Goal: Task Accomplishment & Management: Complete application form

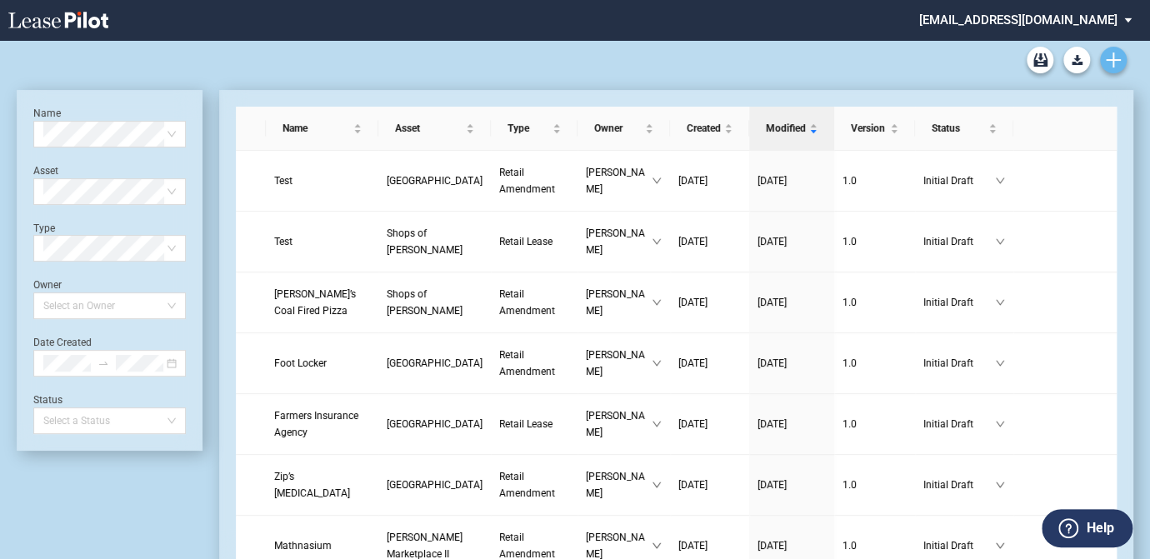
click at [1113, 57] on use "Create new document" at bounding box center [1113, 59] width 15 height 15
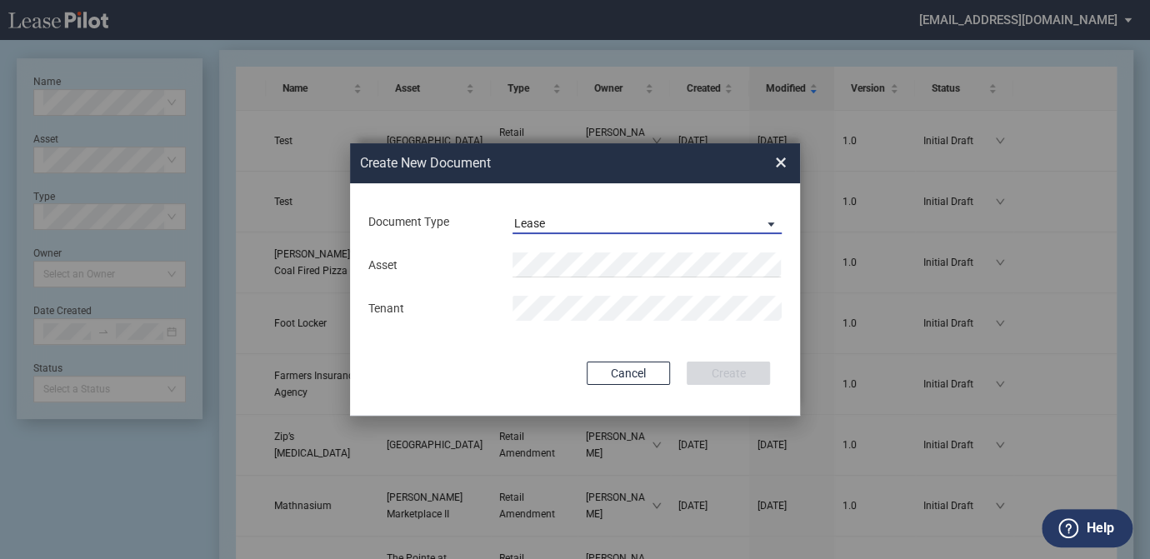
click at [628, 219] on span "Lease" at bounding box center [633, 224] width 239 height 17
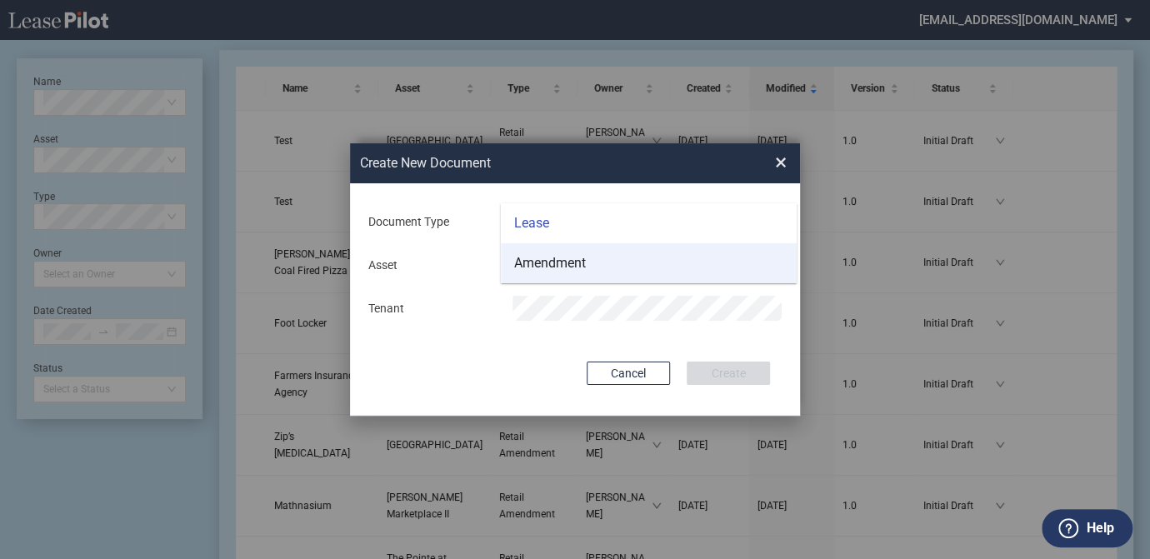
click at [612, 257] on md-option "Amendment" at bounding box center [649, 263] width 296 height 40
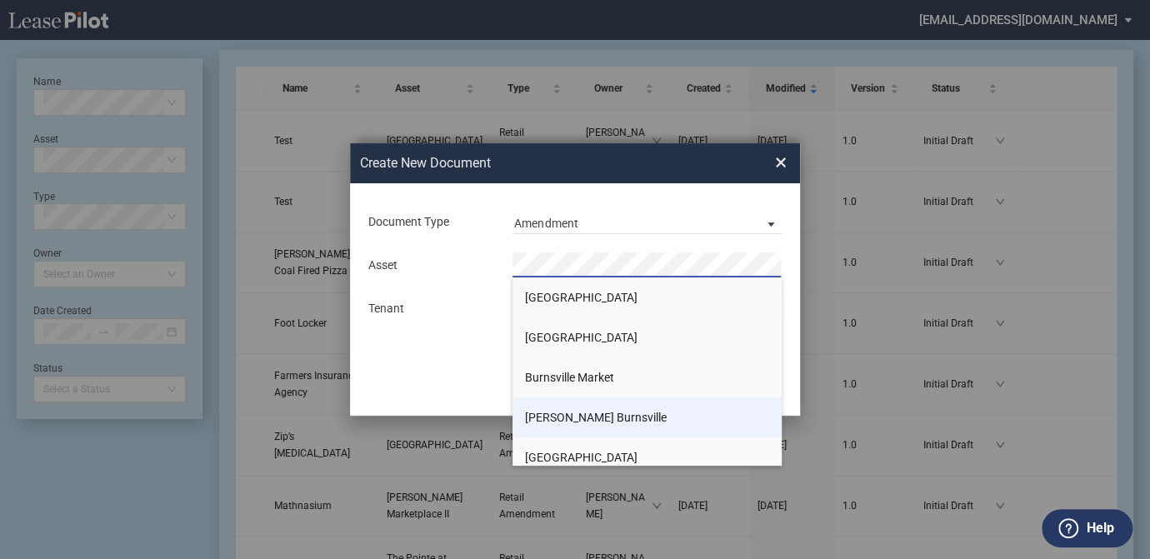
scroll to position [75, 0]
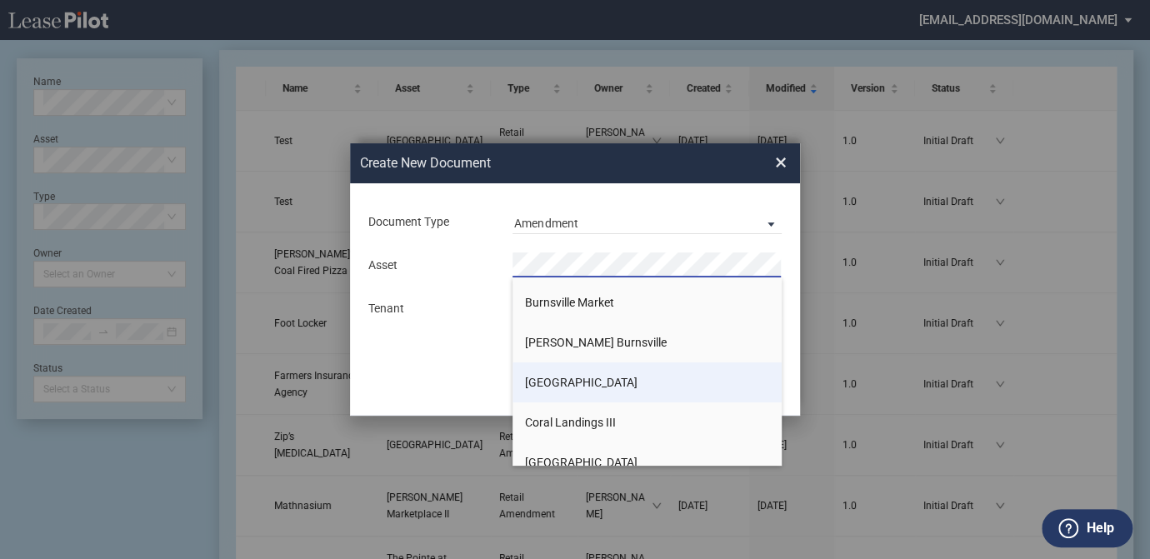
click at [589, 377] on span "[GEOGRAPHIC_DATA]" at bounding box center [581, 382] width 112 height 13
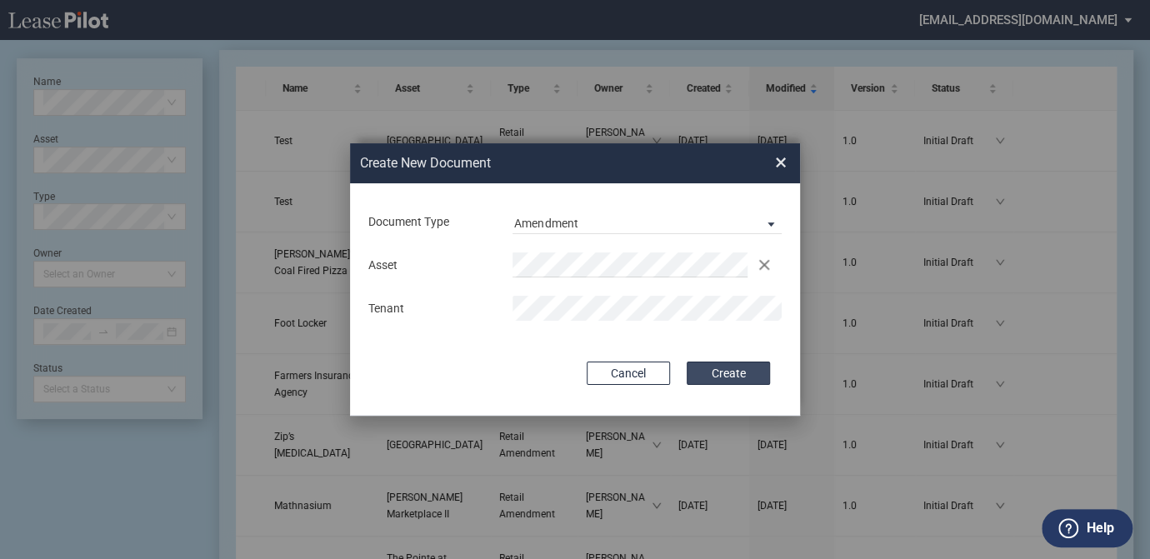
click at [742, 371] on button "Create" at bounding box center [728, 373] width 83 height 23
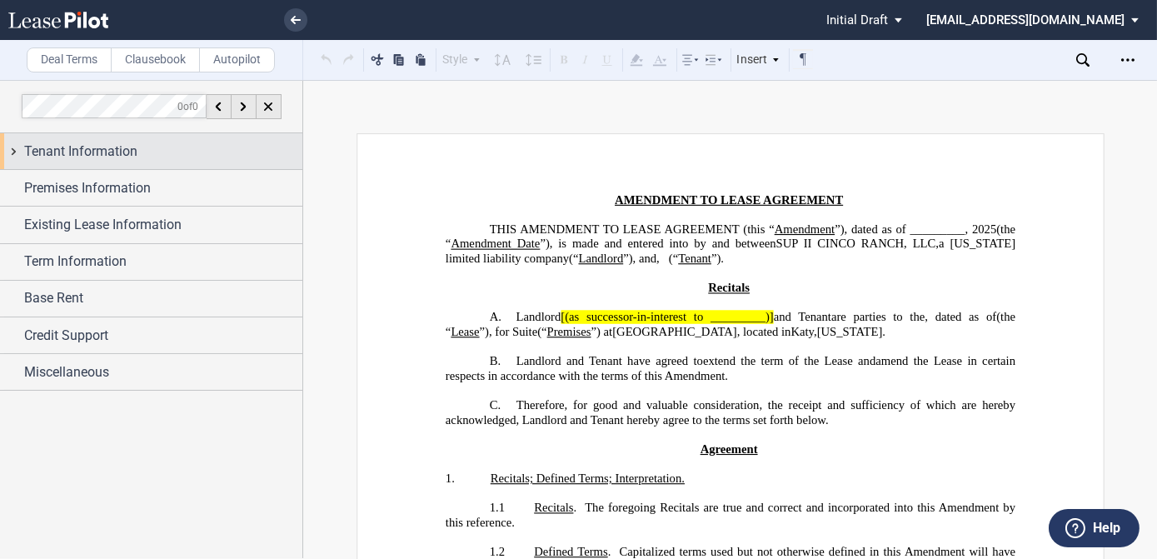
click at [122, 147] on span "Tenant Information" at bounding box center [80, 152] width 113 height 20
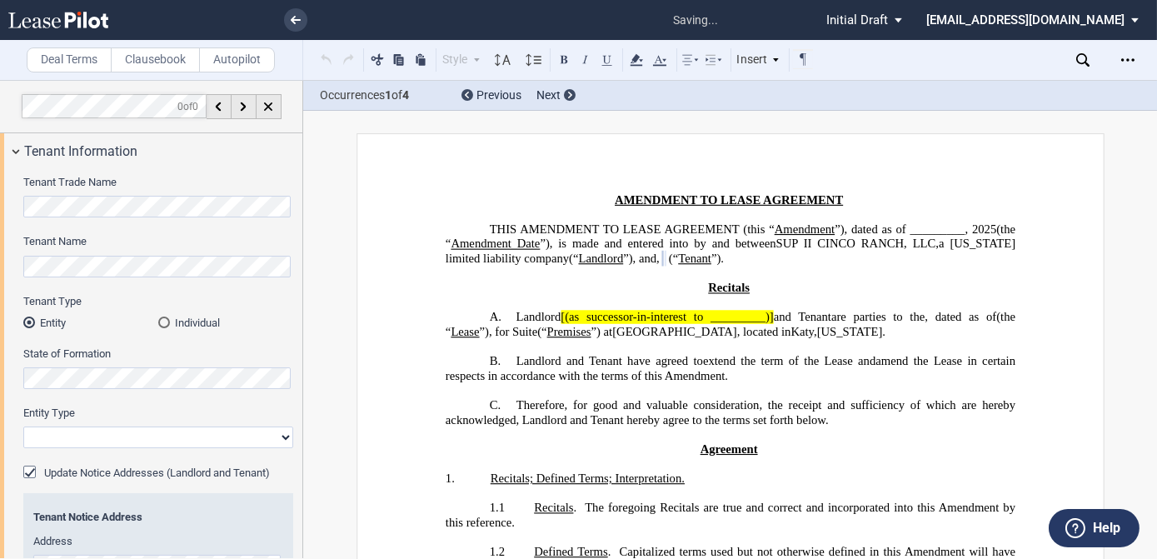
select select "limited liability company"
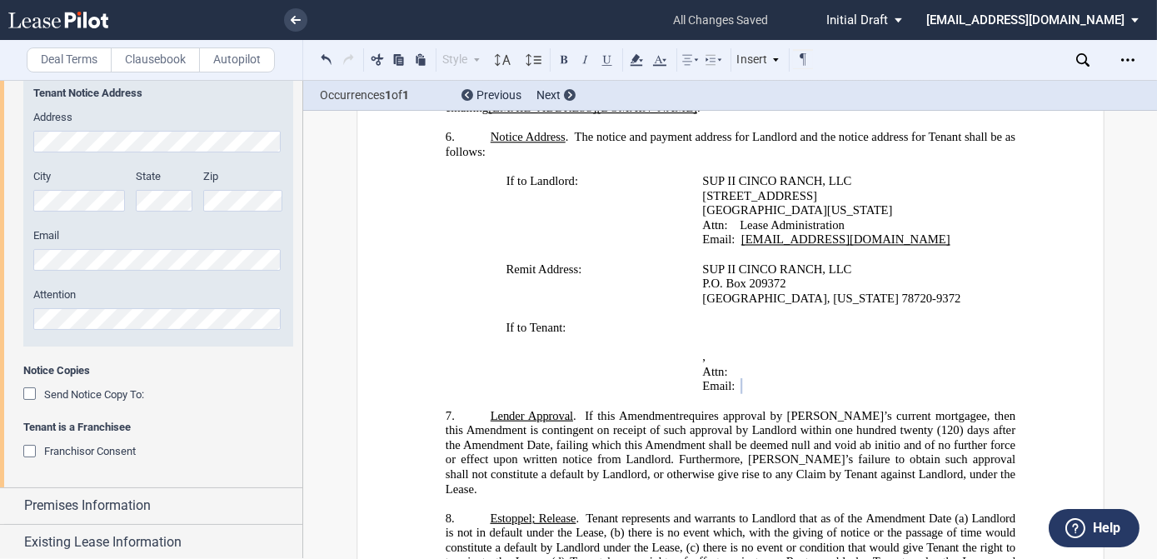
scroll to position [500, 0]
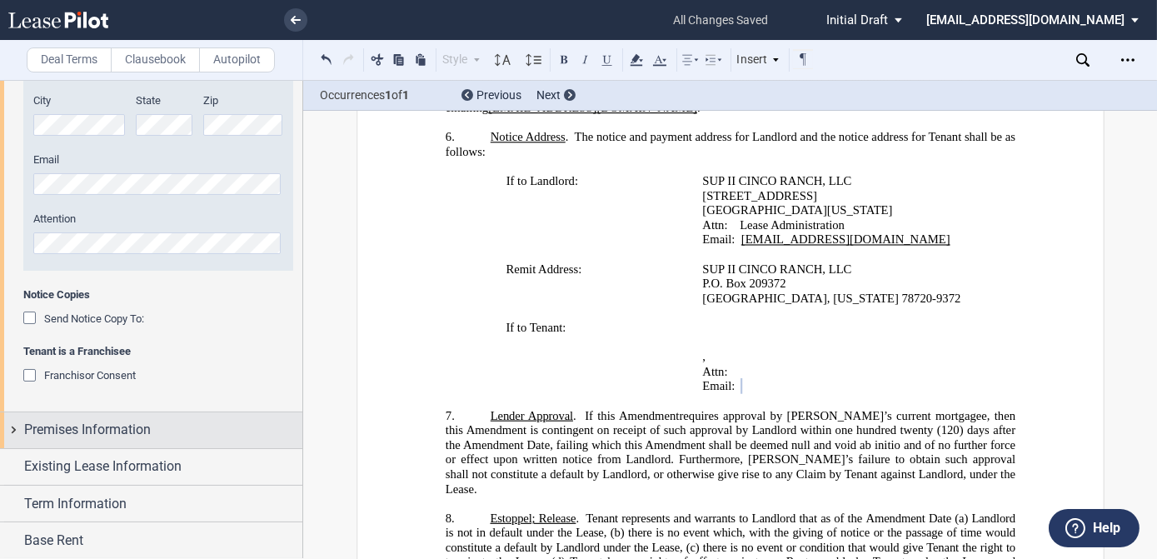
click at [51, 432] on span "Premises Information" at bounding box center [87, 430] width 127 height 20
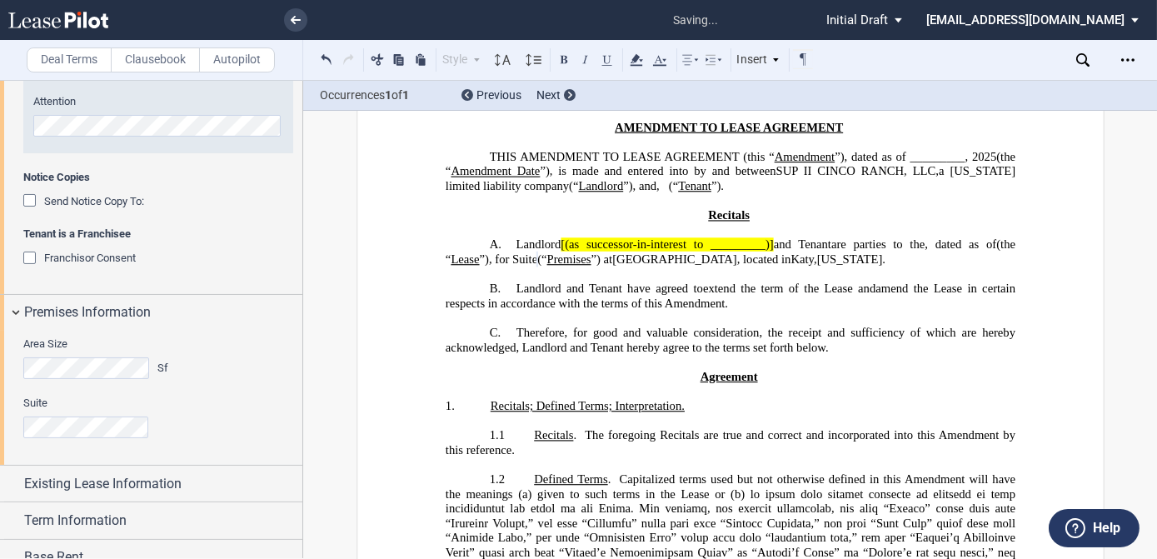
scroll to position [651, 0]
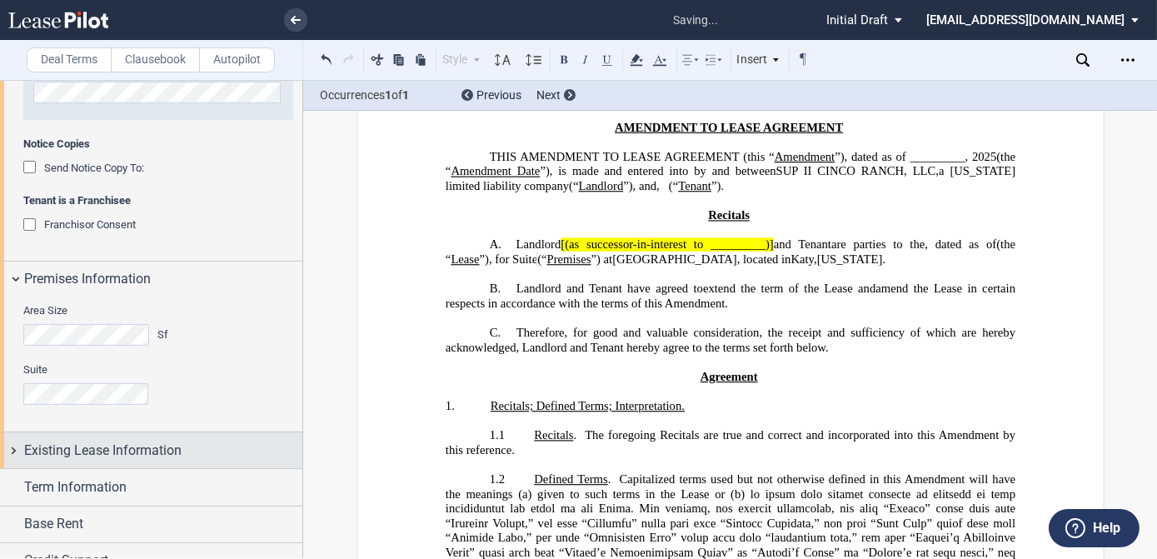
click at [107, 449] on span "Existing Lease Information" at bounding box center [102, 451] width 157 height 20
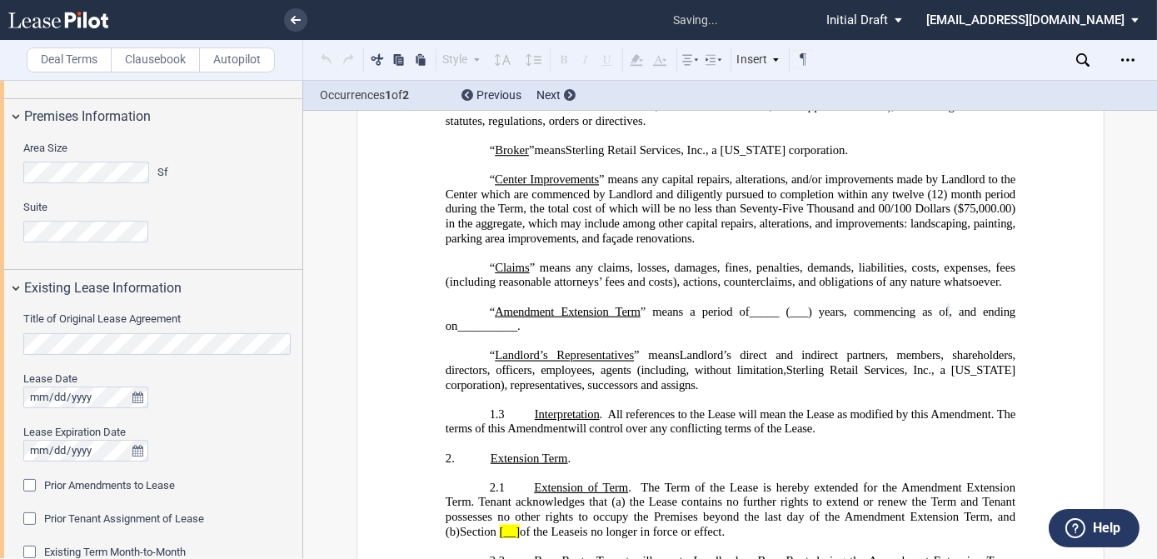
scroll to position [717, 0]
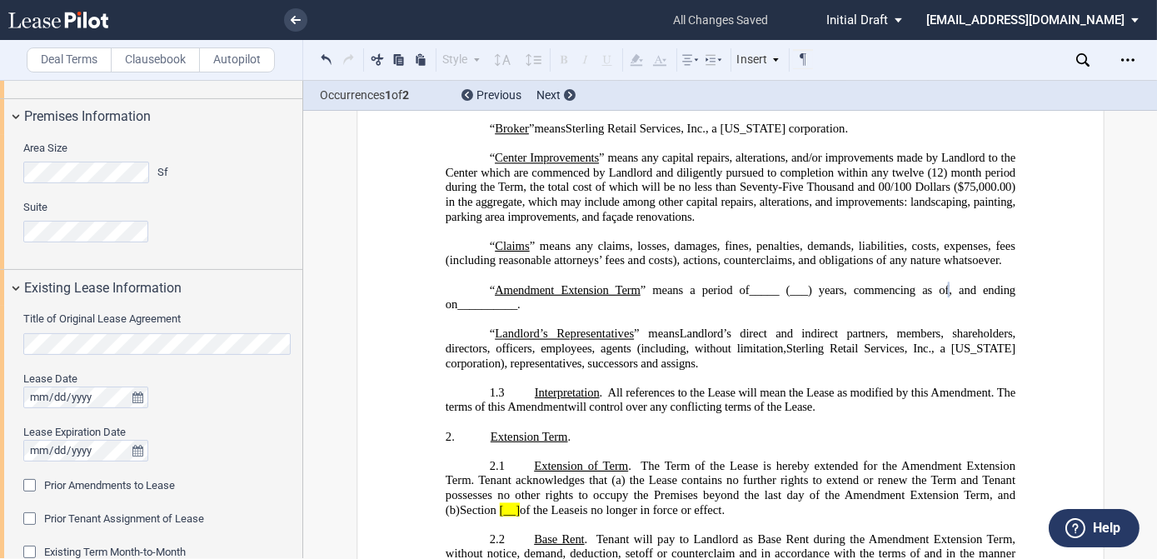
click at [111, 521] on span "Prior Tenant Assignment of Lease" at bounding box center [124, 518] width 160 height 12
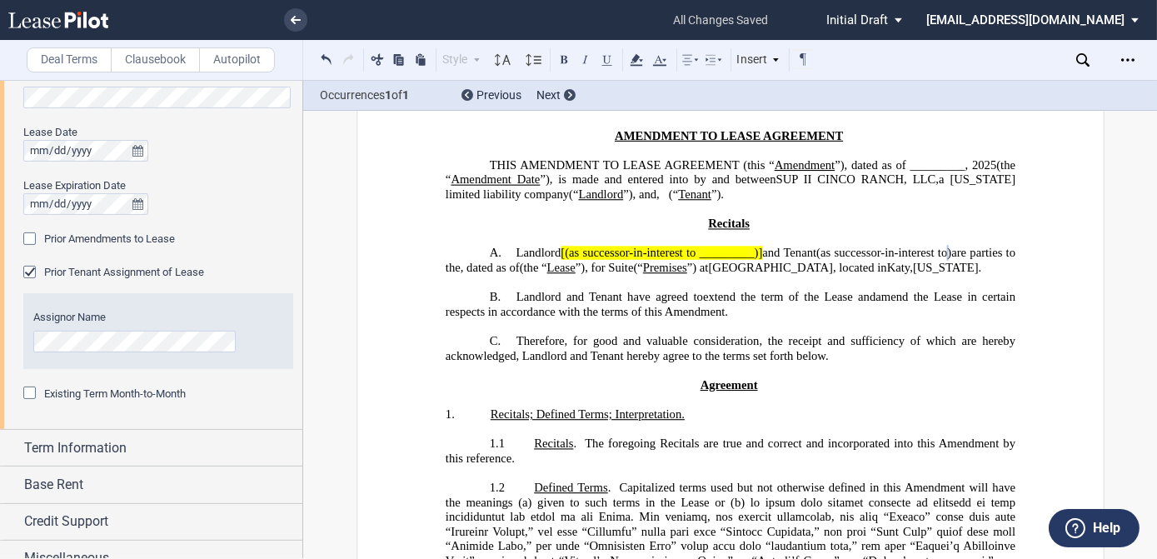
scroll to position [1076, 0]
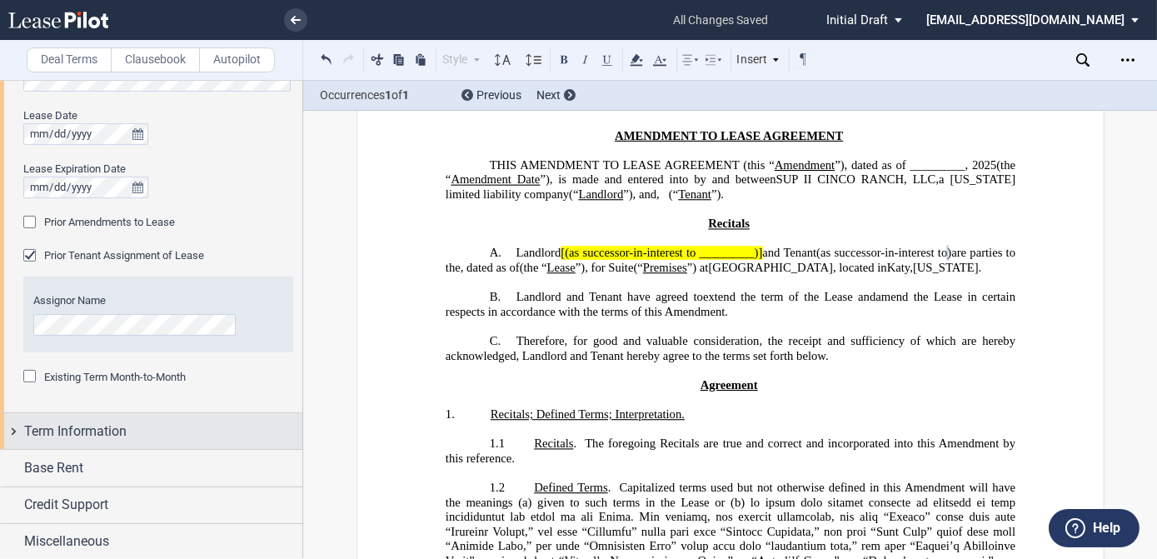
click at [103, 432] on span "Term Information" at bounding box center [75, 432] width 102 height 20
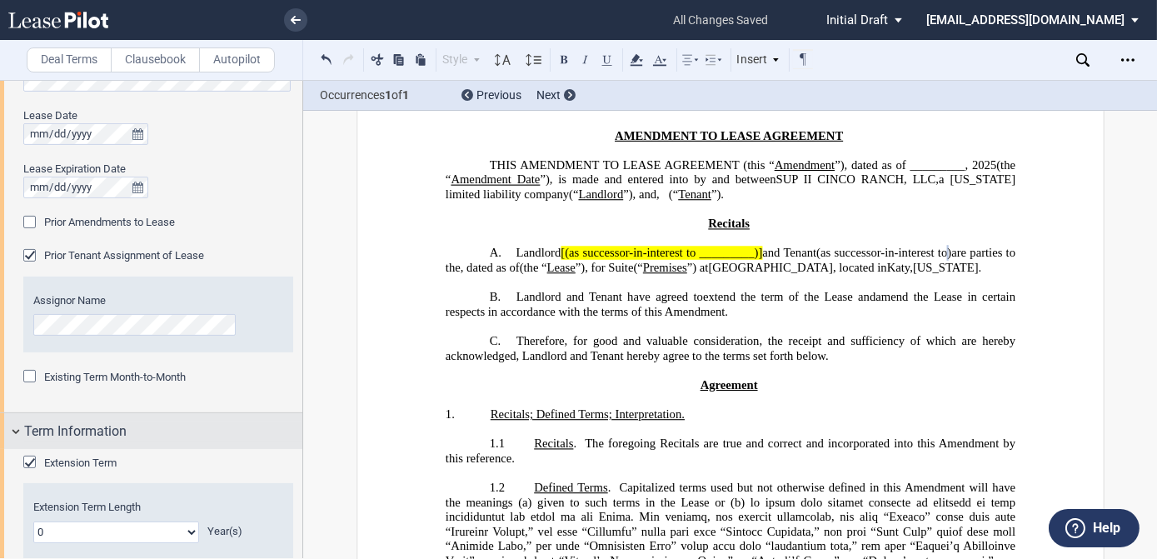
scroll to position [1228, 0]
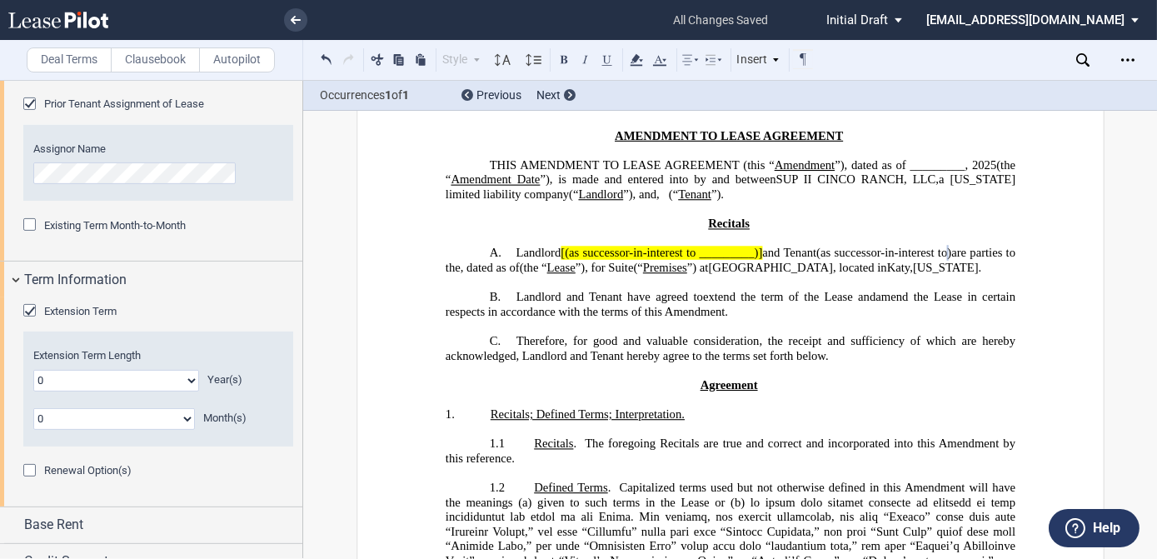
click at [191, 377] on select "0 1 2 3 4 5 6 7 8 9 10 11 12 13 14 15 16 17 18 19 20" at bounding box center [116, 381] width 166 height 22
select select "number:5"
click at [33, 370] on select "0 1 2 3 4 5 6 7 8 9 10 11 12 13 14 15 16 17 18 19 20" at bounding box center [116, 381] width 166 height 22
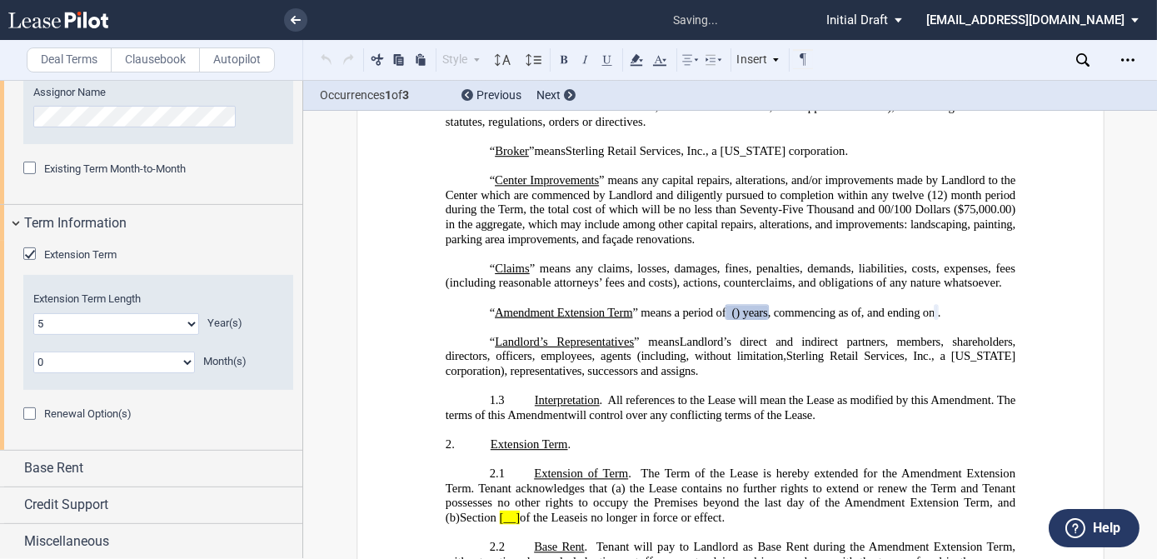
scroll to position [731, 0]
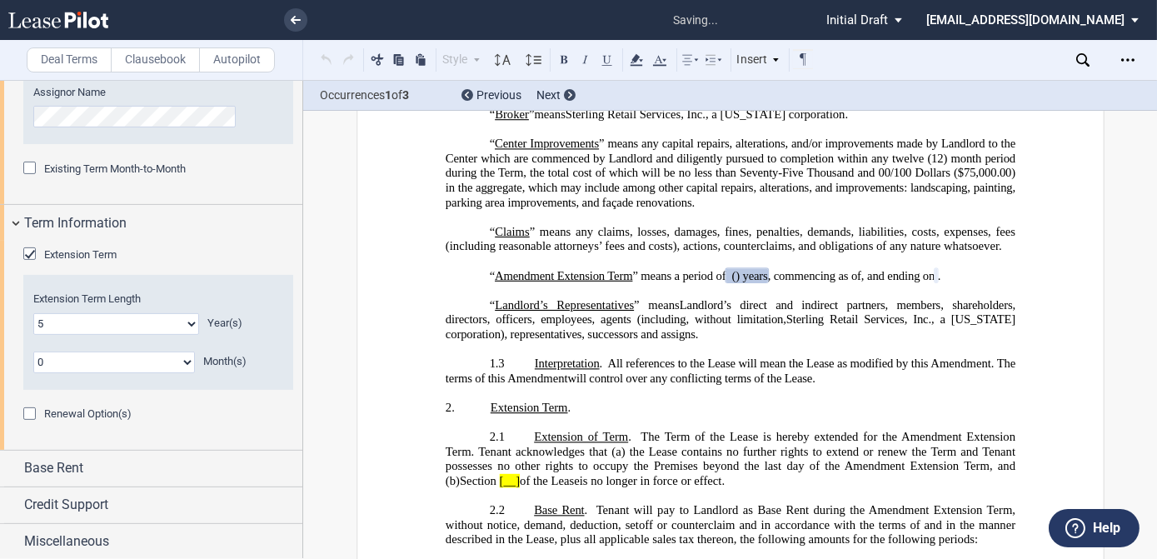
click at [93, 413] on span "Renewal Option(s)" at bounding box center [87, 413] width 87 height 12
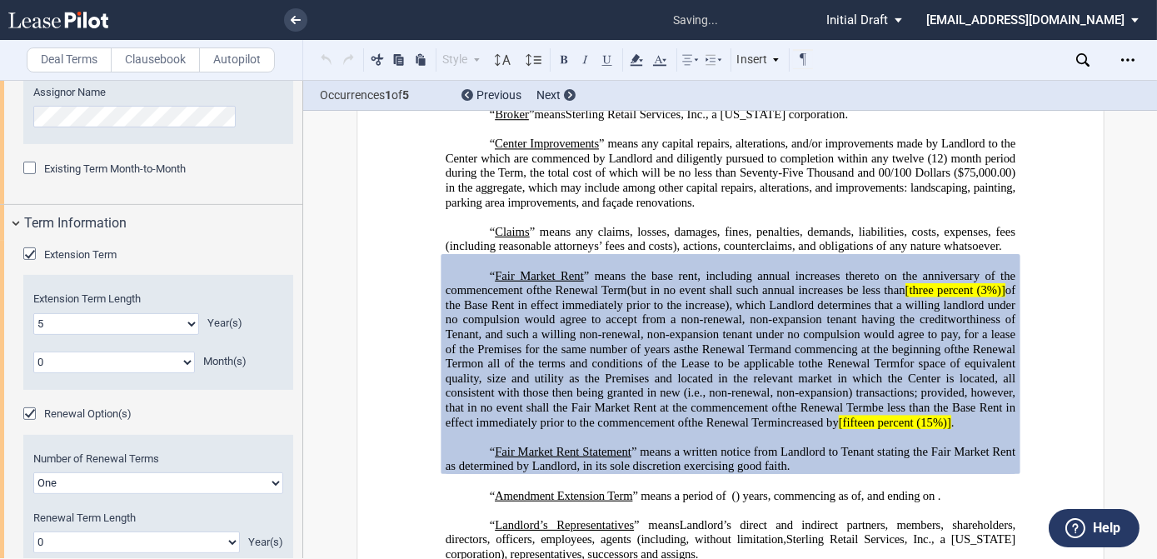
click at [93, 413] on span "Renewal Option(s)" at bounding box center [87, 413] width 87 height 12
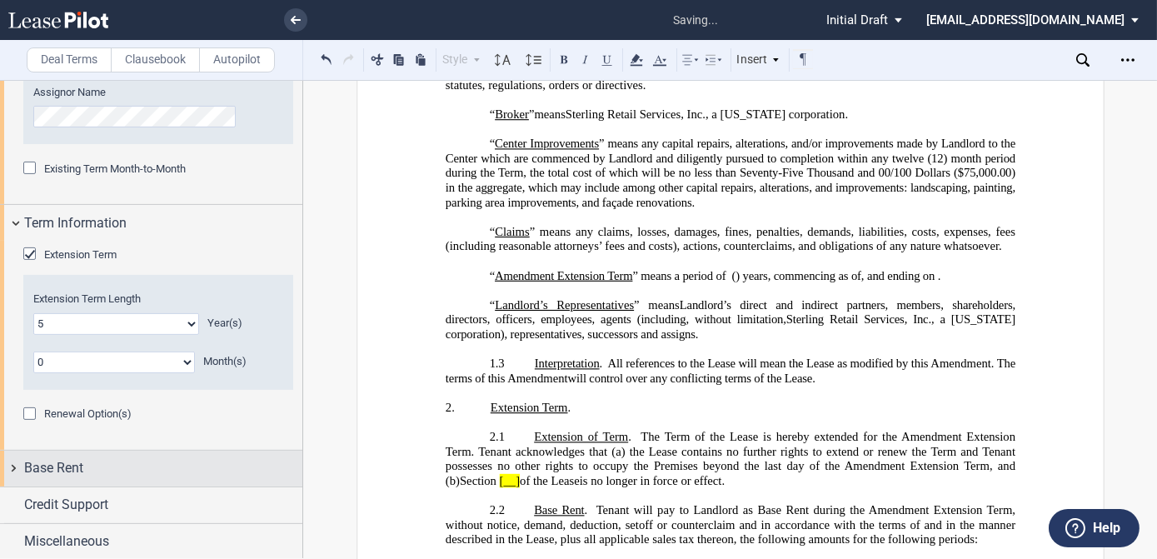
click at [52, 466] on span "Base Rent" at bounding box center [53, 468] width 59 height 20
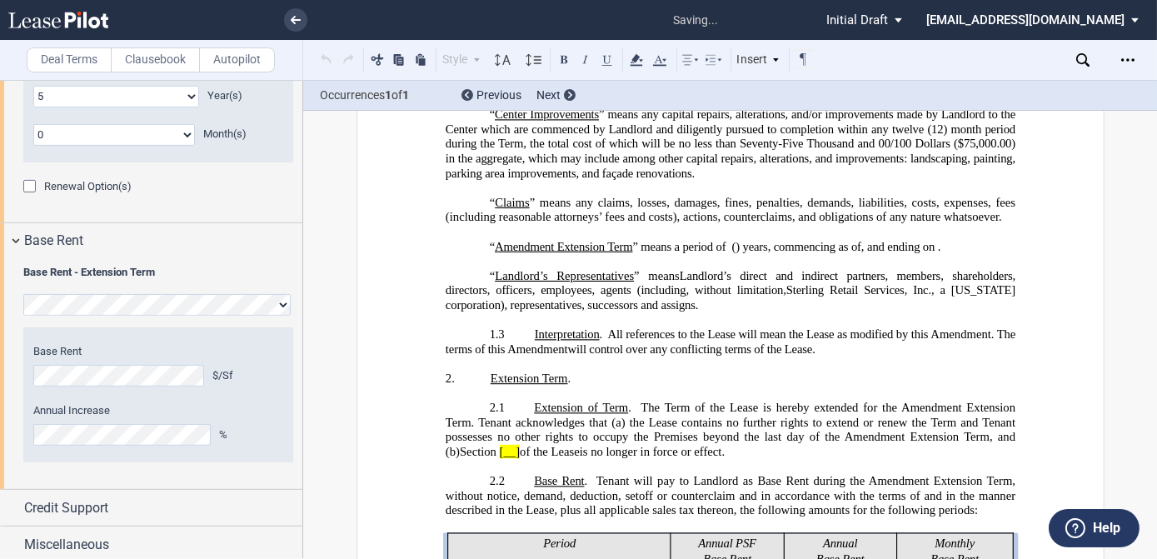
scroll to position [1053, 0]
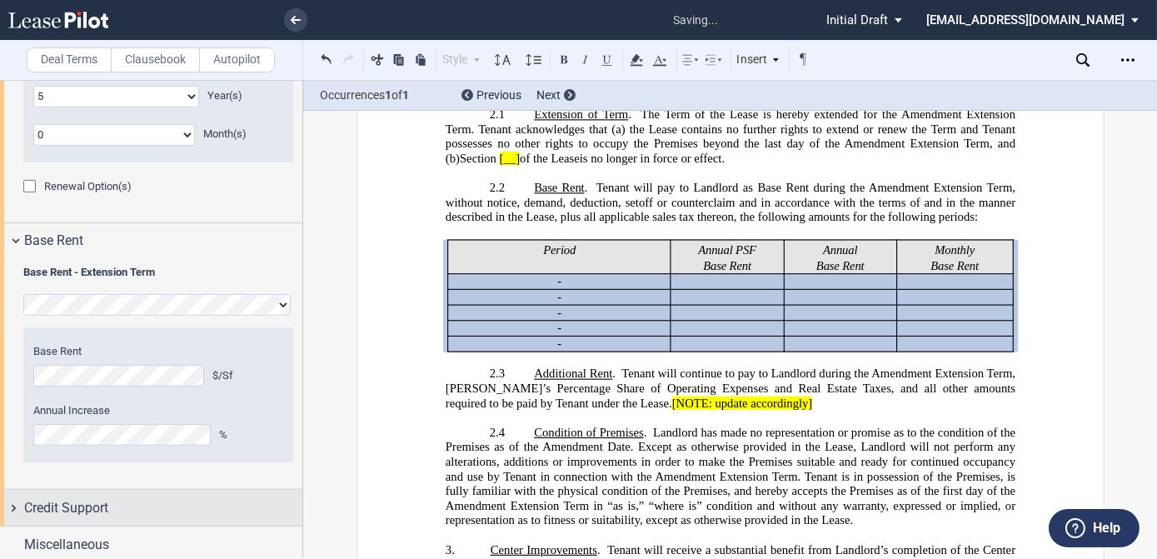
click at [107, 507] on span "Credit Support" at bounding box center [66, 508] width 84 height 20
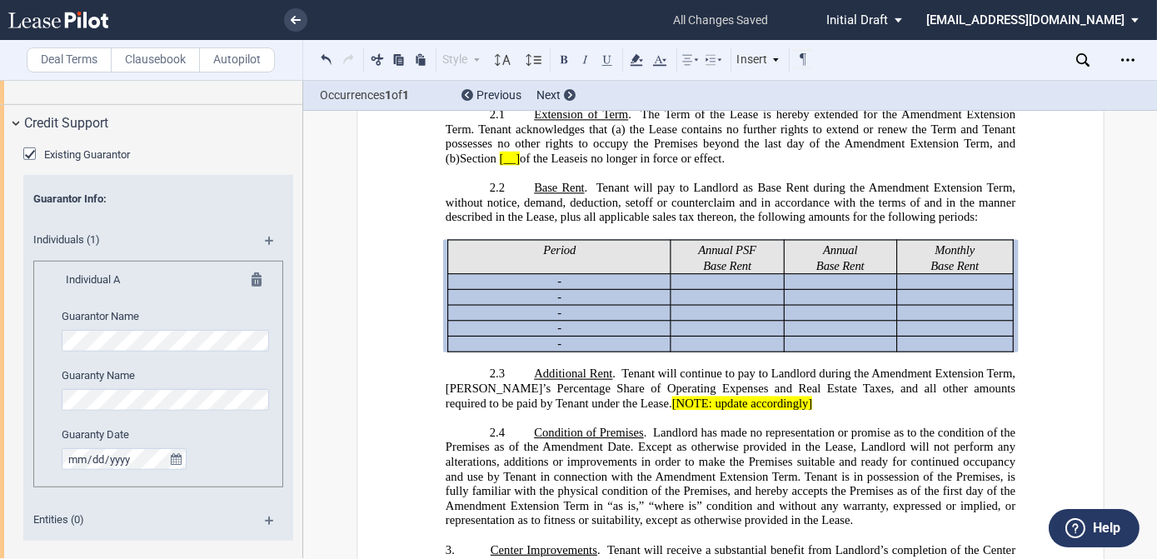
scroll to position [1941, 0]
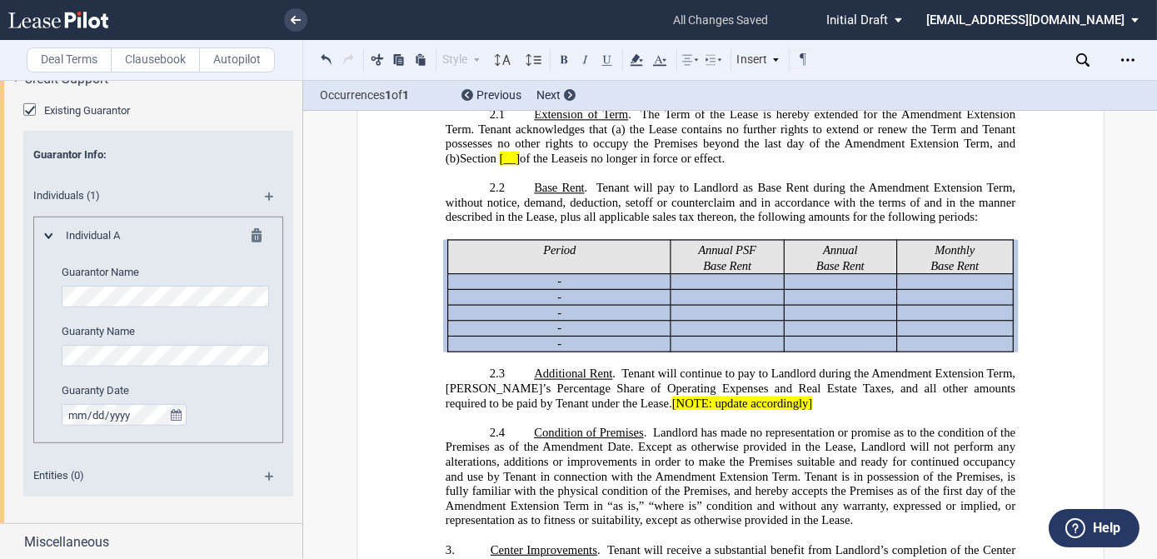
click at [247, 236] on div at bounding box center [240, 238] width 41 height 20
click at [254, 234] on md-icon at bounding box center [262, 238] width 20 height 20
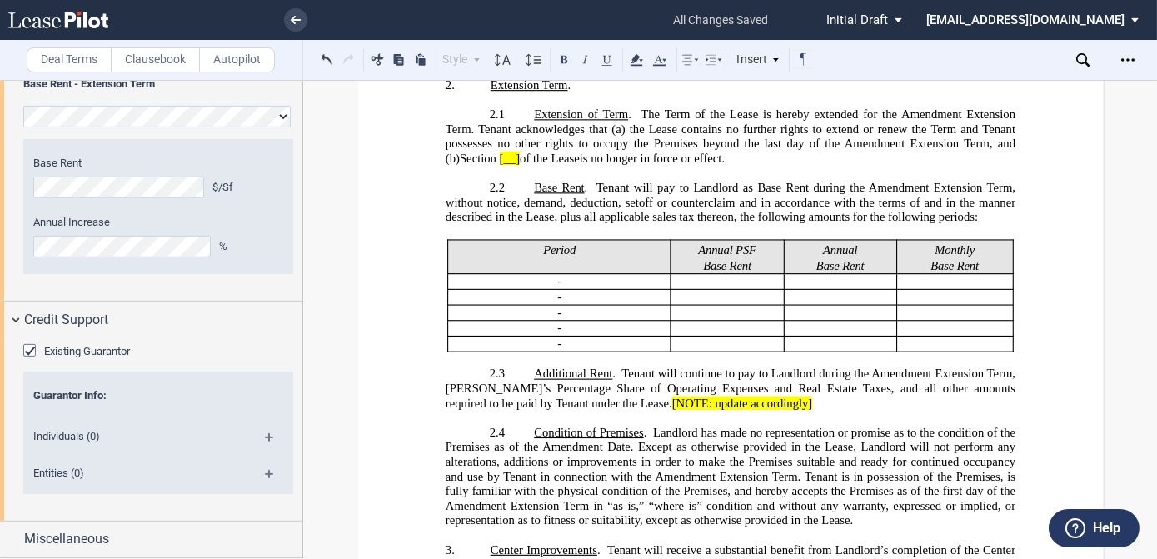
scroll to position [1698, 0]
click at [265, 474] on md-icon at bounding box center [276, 482] width 22 height 20
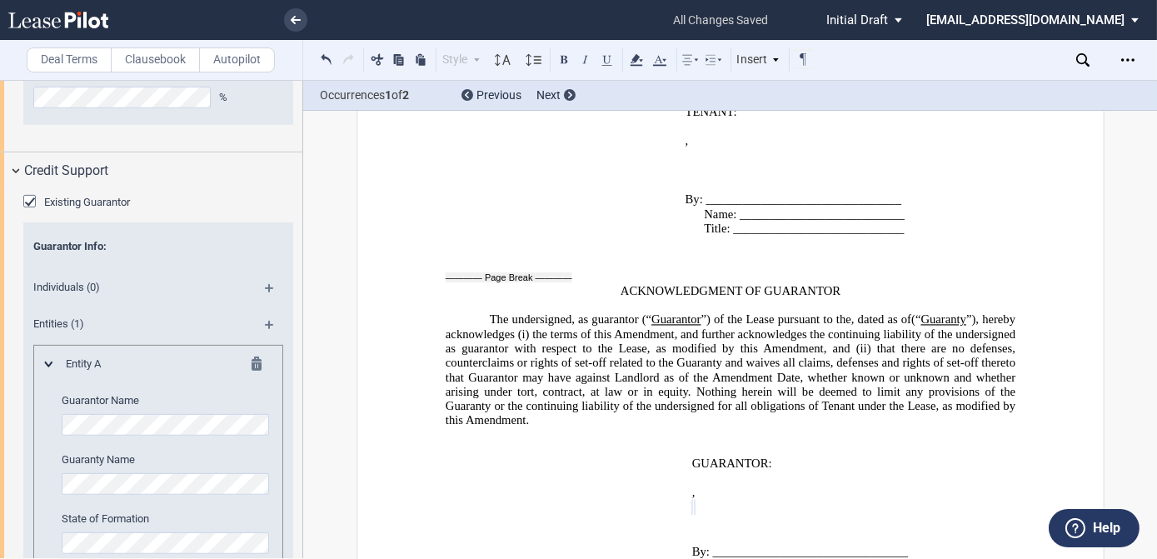
scroll to position [2060, 0]
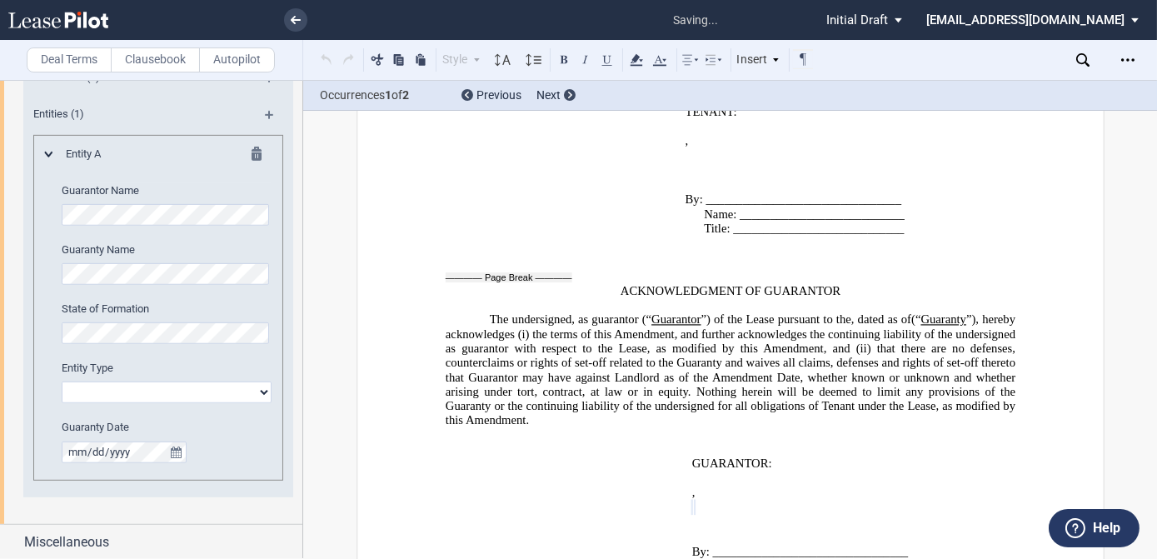
click at [196, 387] on select "Corporation Limited Liability Company General Partnership Limited Partnership O…" at bounding box center [167, 393] width 210 height 22
select select "limited liability company"
click at [62, 382] on select "Corporation Limited Liability Company General Partnership Limited Partnership O…" at bounding box center [167, 393] width 210 height 22
click at [252, 150] on md-icon at bounding box center [262, 157] width 20 height 20
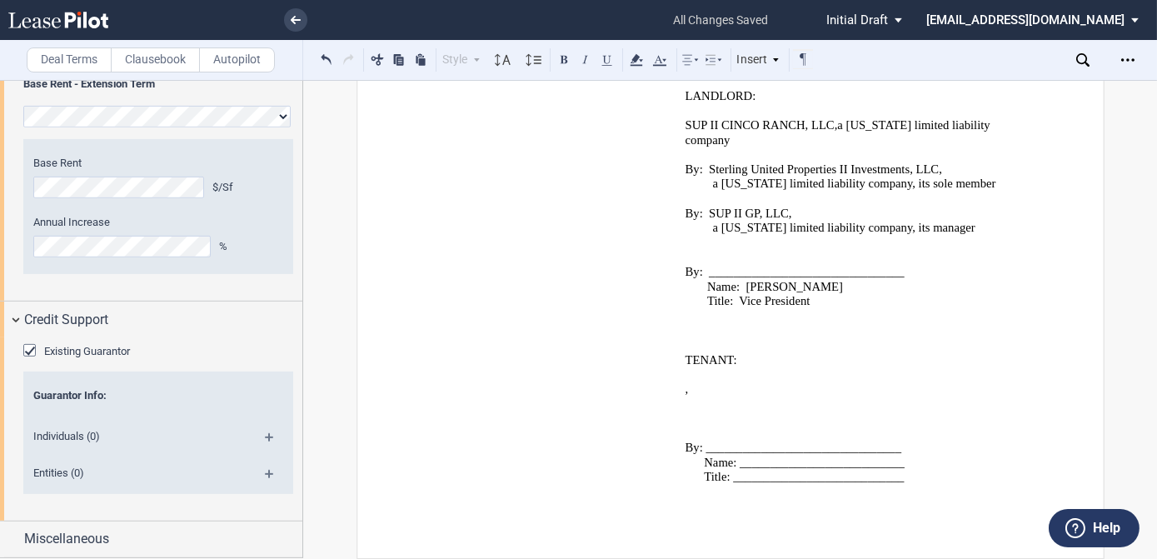
scroll to position [1698, 0]
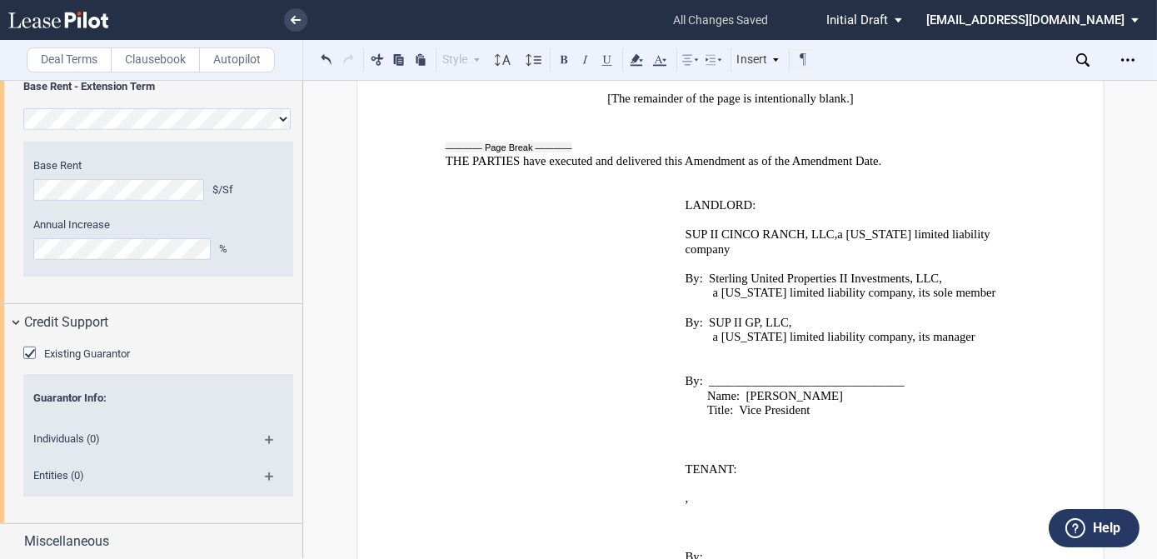
click at [27, 350] on div "Existing Guarantor" at bounding box center [31, 355] width 17 height 17
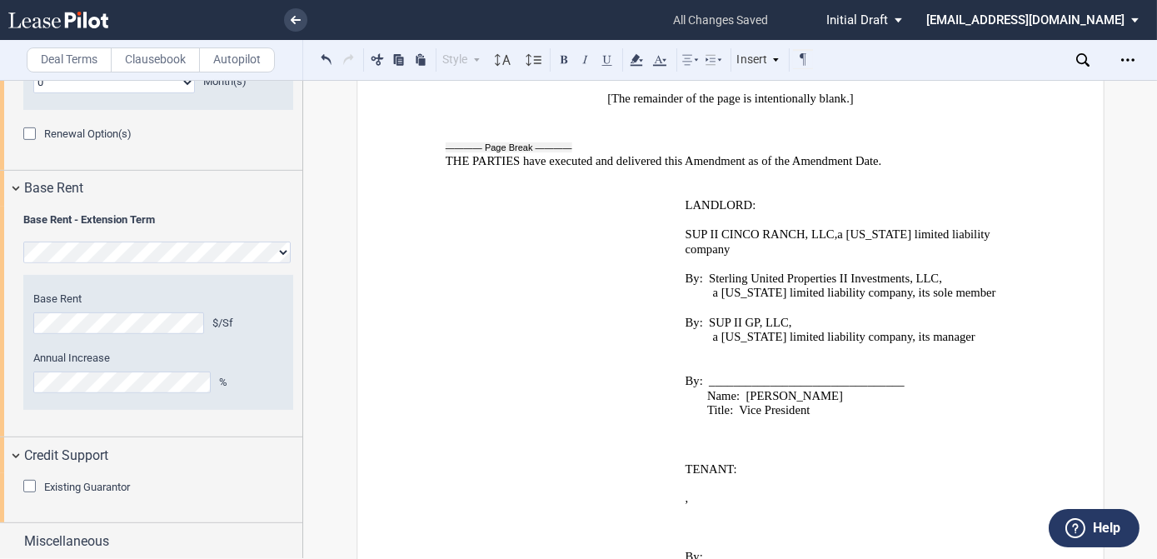
click at [80, 487] on span "Existing Guarantor" at bounding box center [87, 487] width 86 height 12
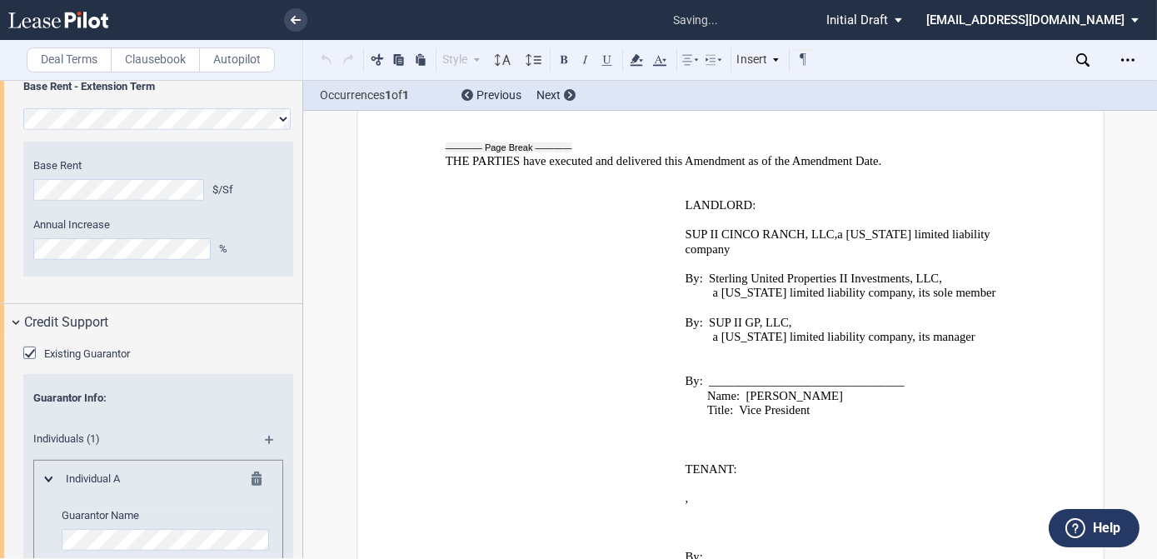
scroll to position [3865, 0]
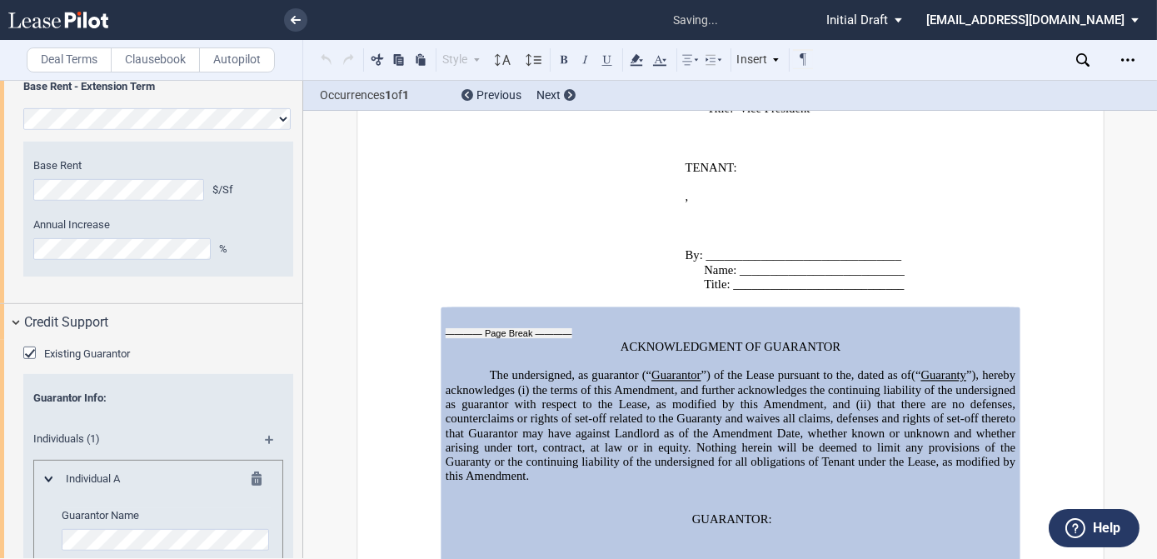
click at [23, 347] on div "Existing Guarantor" at bounding box center [31, 355] width 17 height 17
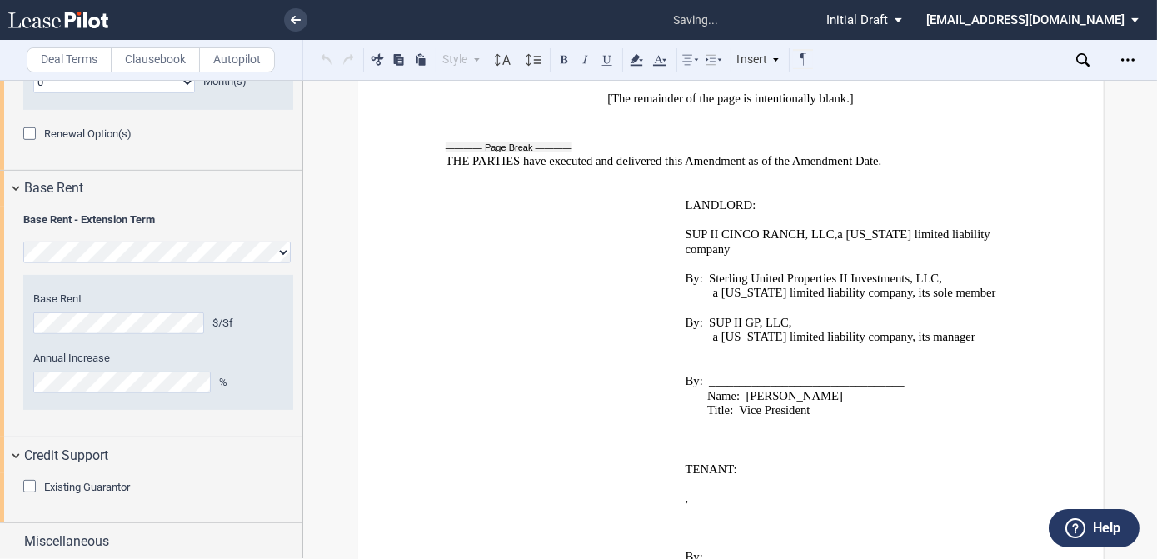
scroll to position [3564, 0]
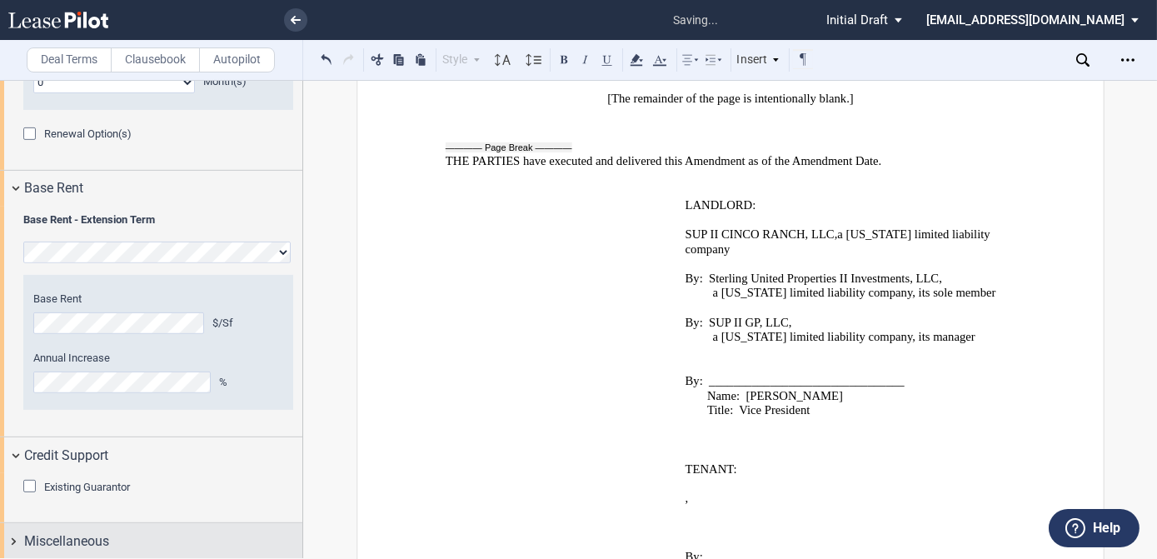
click at [87, 542] on span "Miscellaneous" at bounding box center [66, 542] width 85 height 20
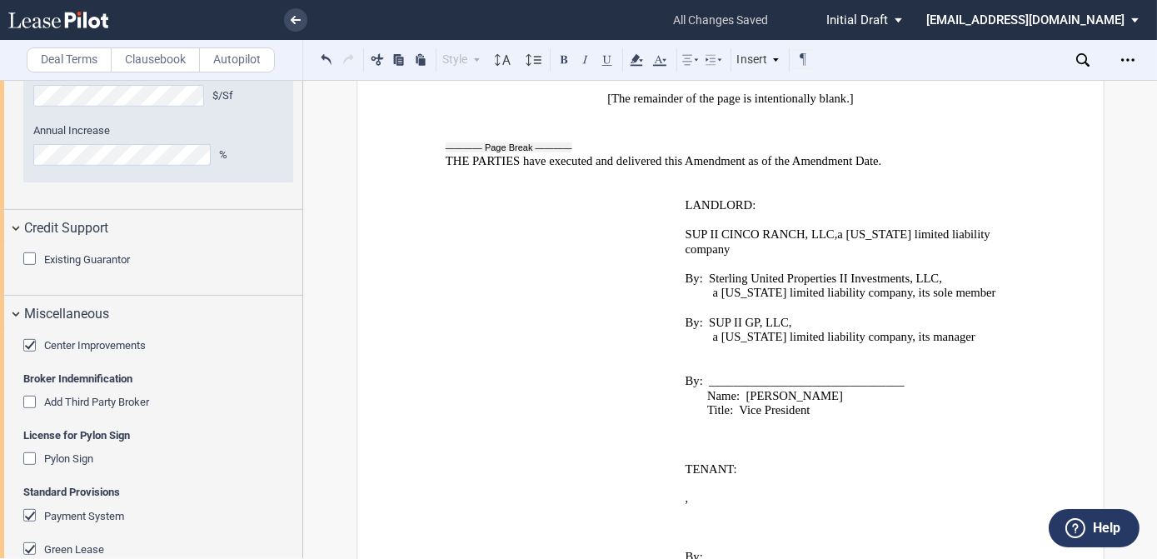
click at [27, 339] on div "Center Improvements" at bounding box center [31, 347] width 17 height 17
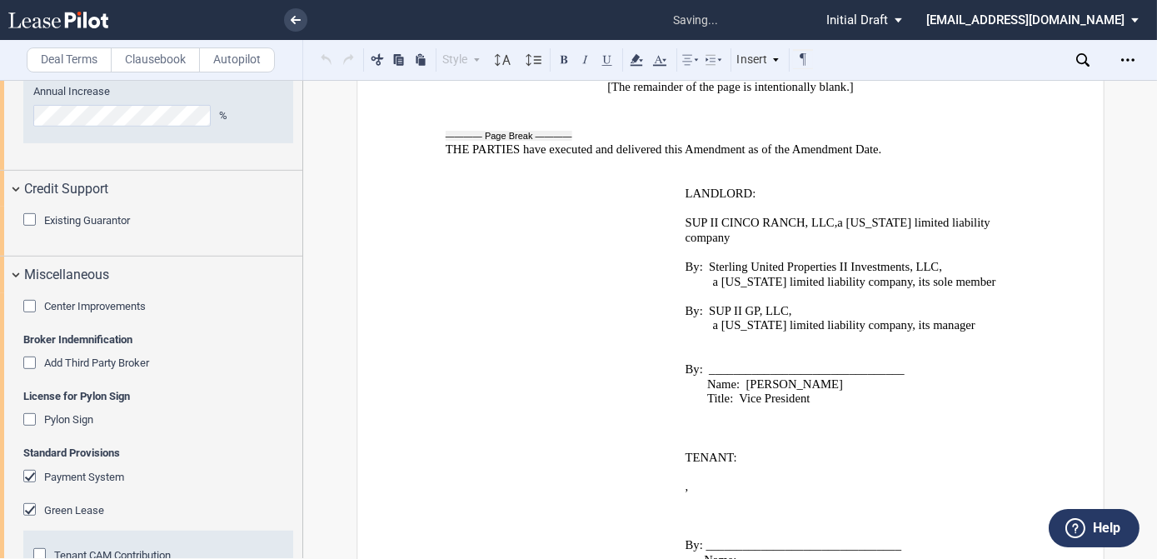
scroll to position [1868, 0]
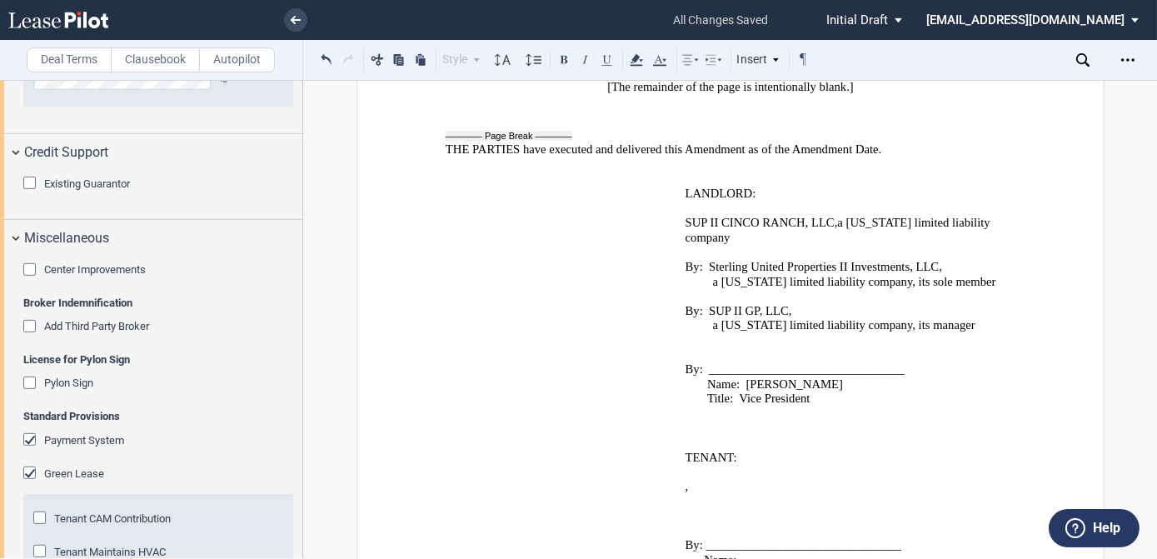
click at [42, 521] on div "Tenant CAM Contribution" at bounding box center [41, 520] width 17 height 17
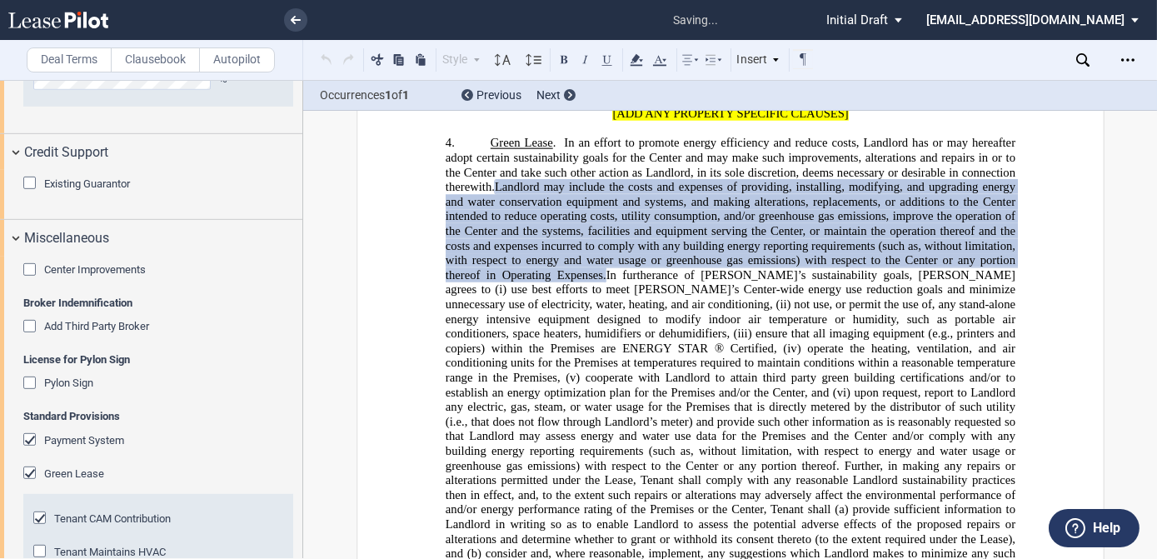
scroll to position [1448, 0]
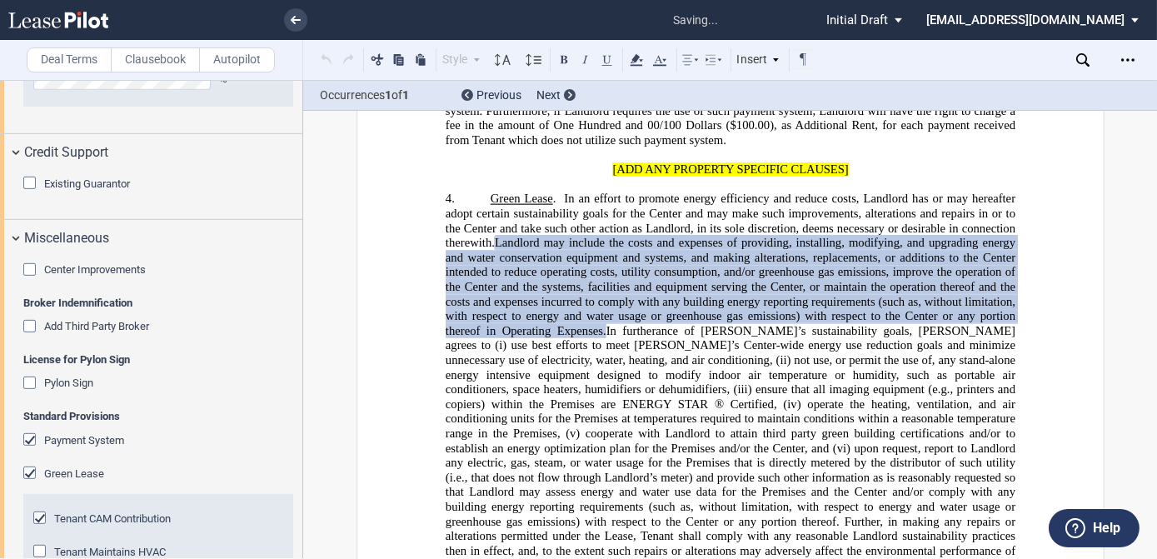
click at [42, 551] on div "Tenant Maintains HVAC" at bounding box center [41, 553] width 17 height 17
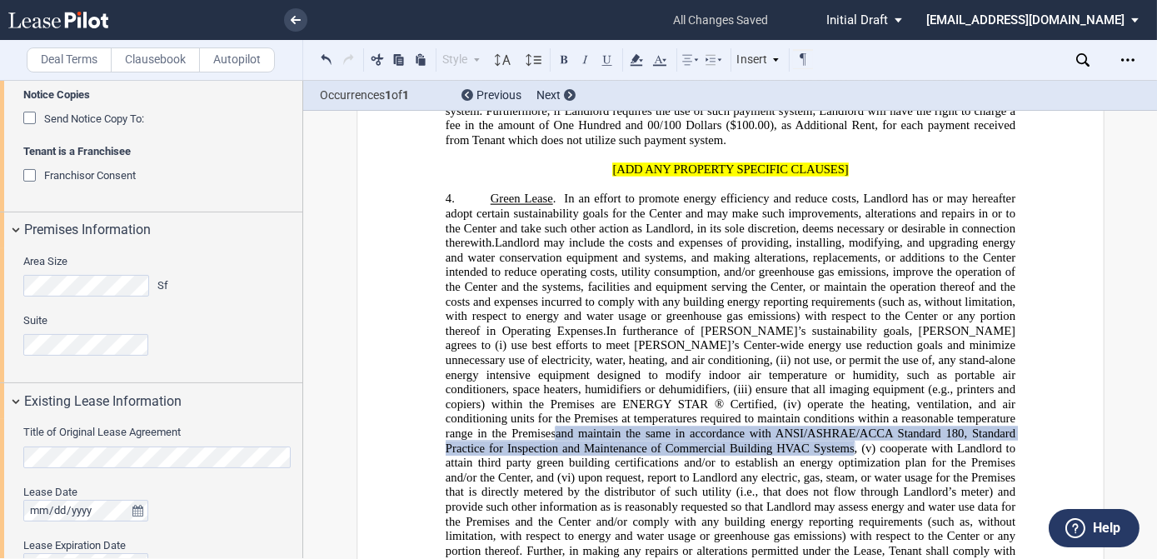
scroll to position [673, 0]
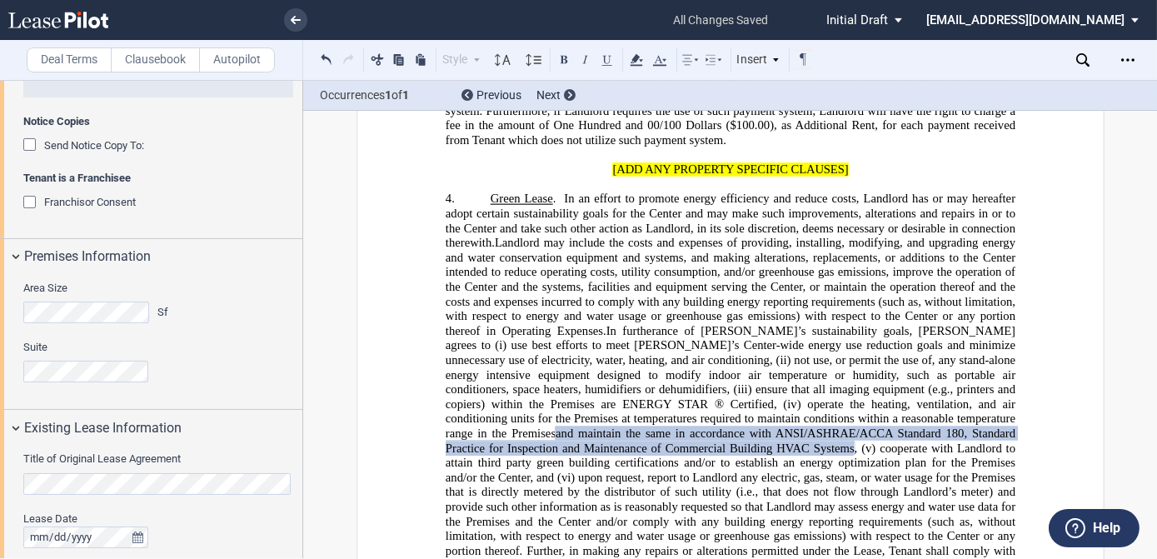
click at [115, 202] on span "Franchisor Consent" at bounding box center [90, 202] width 92 height 12
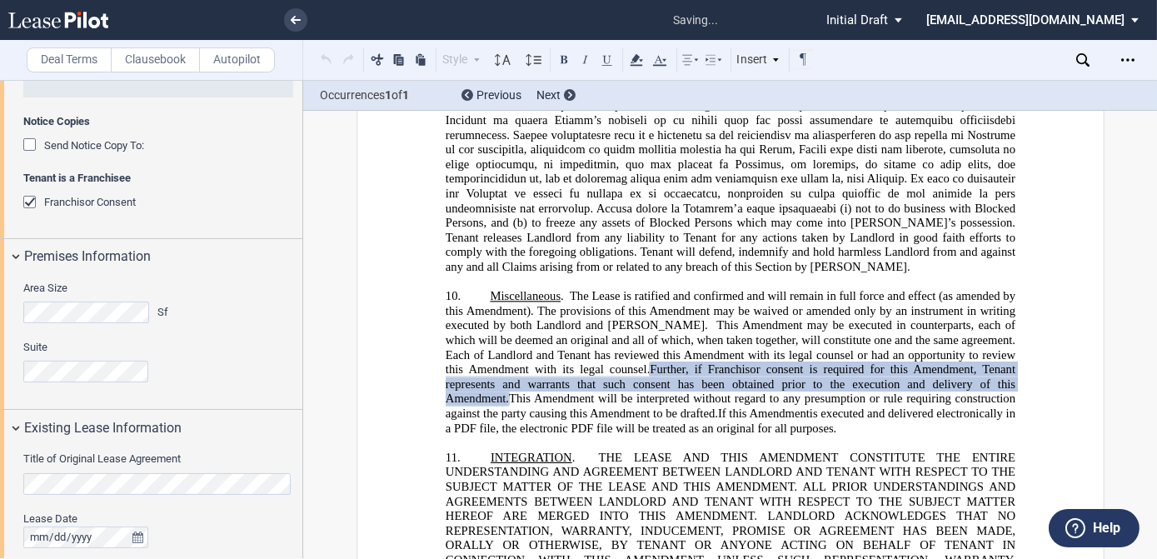
scroll to position [2740, 0]
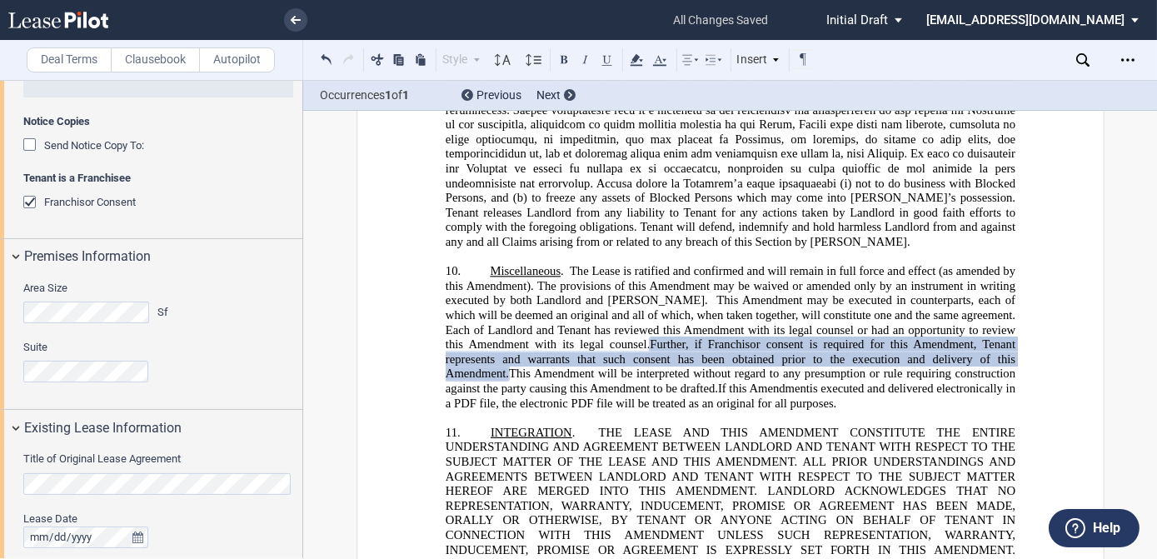
click at [897, 412] on p "﻿" at bounding box center [730, 419] width 570 height 15
click at [787, 338] on span "Further, if Franchisor consent is required for this" at bounding box center [779, 345] width 258 height 14
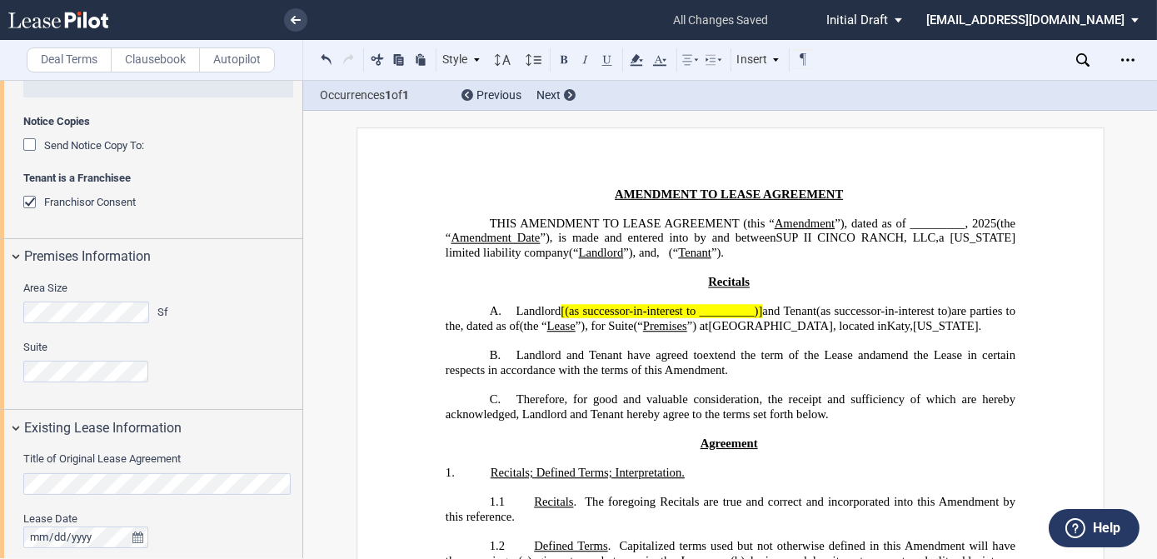
scroll to position [0, 0]
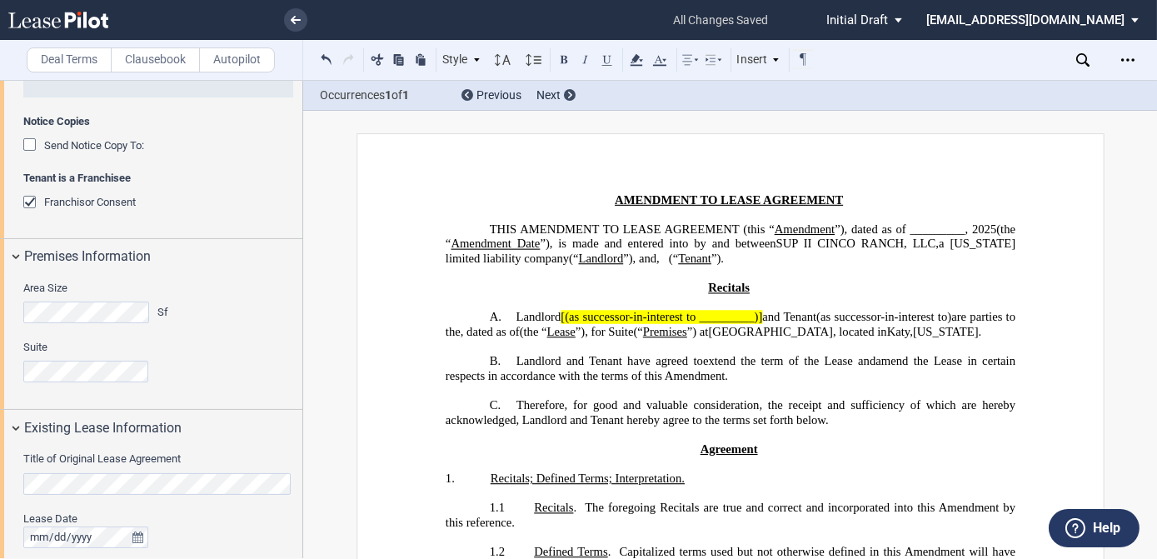
click at [701, 324] on span "[(as successor-in-interest to _________)]" at bounding box center [662, 317] width 202 height 14
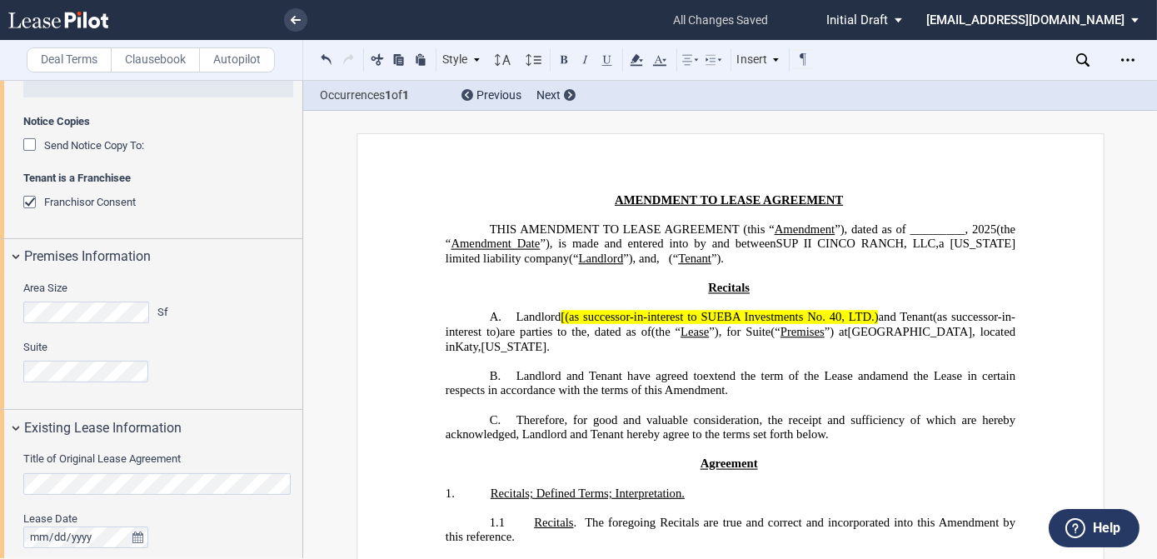
click at [562, 324] on span "[(as successor-in-interest to SUEBA Investments No. 40, LTD.)" at bounding box center [719, 317] width 317 height 14
drag, startPoint x: 872, startPoint y: 323, endPoint x: 552, endPoint y: 324, distance: 320.8
click at [552, 324] on span "Landlord (as successor-in-interest to SUEBA Investments No. 40, LTD.) and Tenant" at bounding box center [724, 317] width 417 height 14
click at [633, 51] on icon at bounding box center [637, 60] width 20 height 20
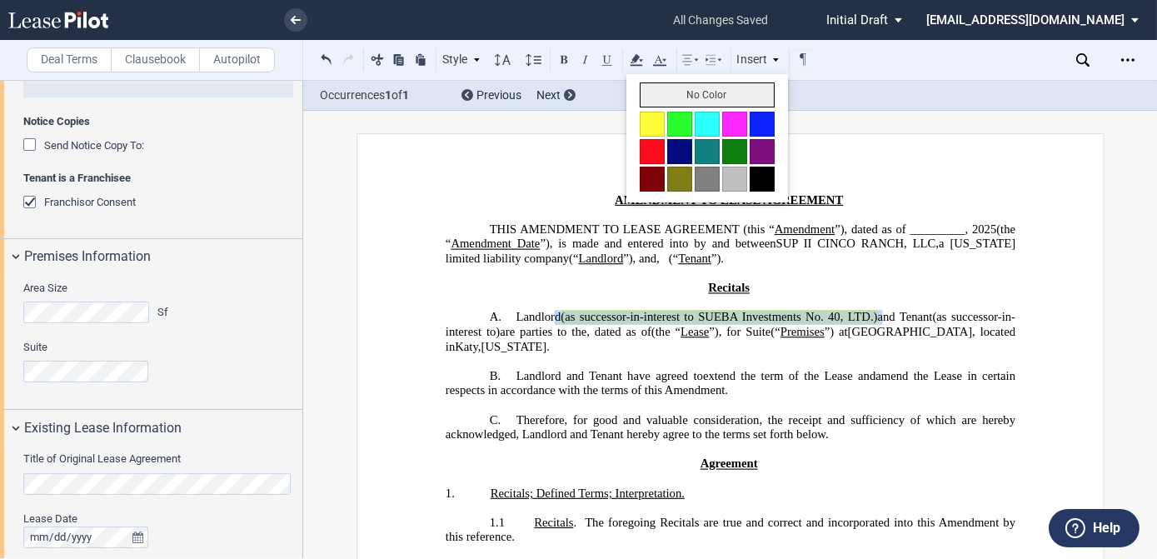
click at [655, 87] on button "No Color" at bounding box center [707, 94] width 135 height 25
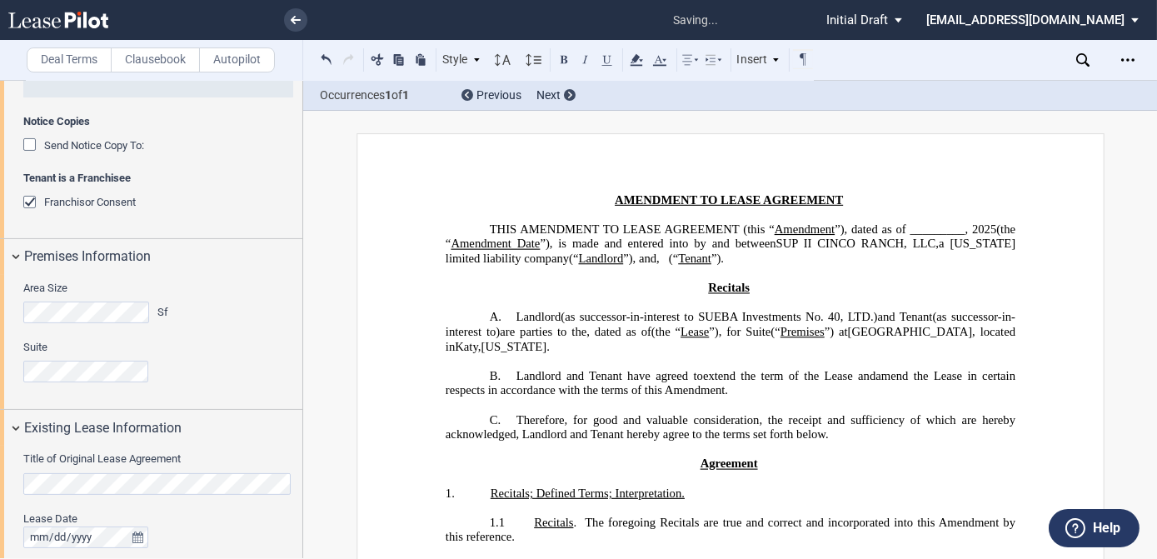
click at [623, 252] on span "Landlord" at bounding box center [600, 259] width 45 height 14
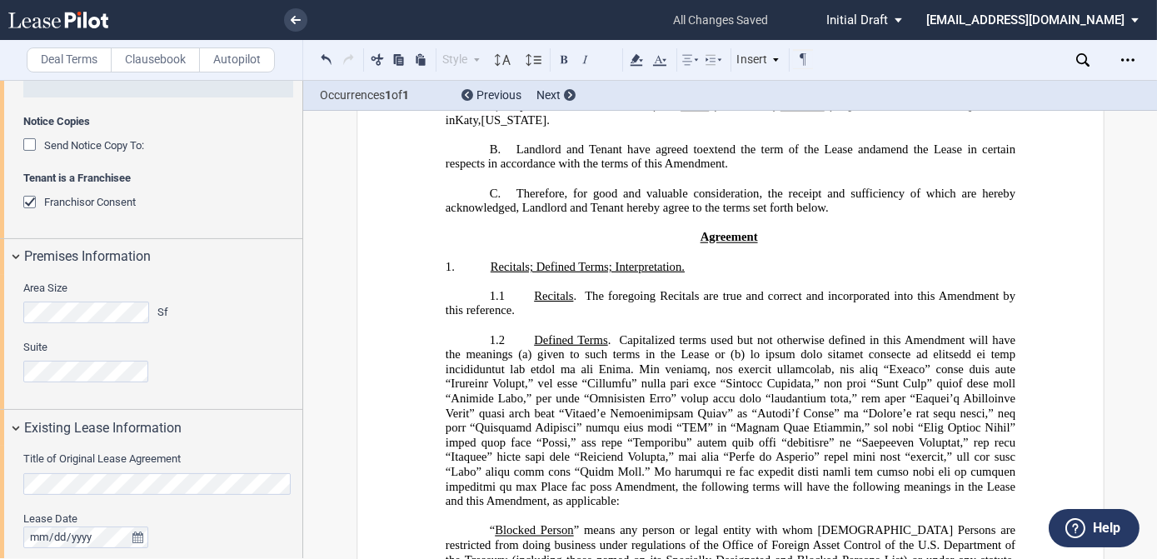
scroll to position [302, 0]
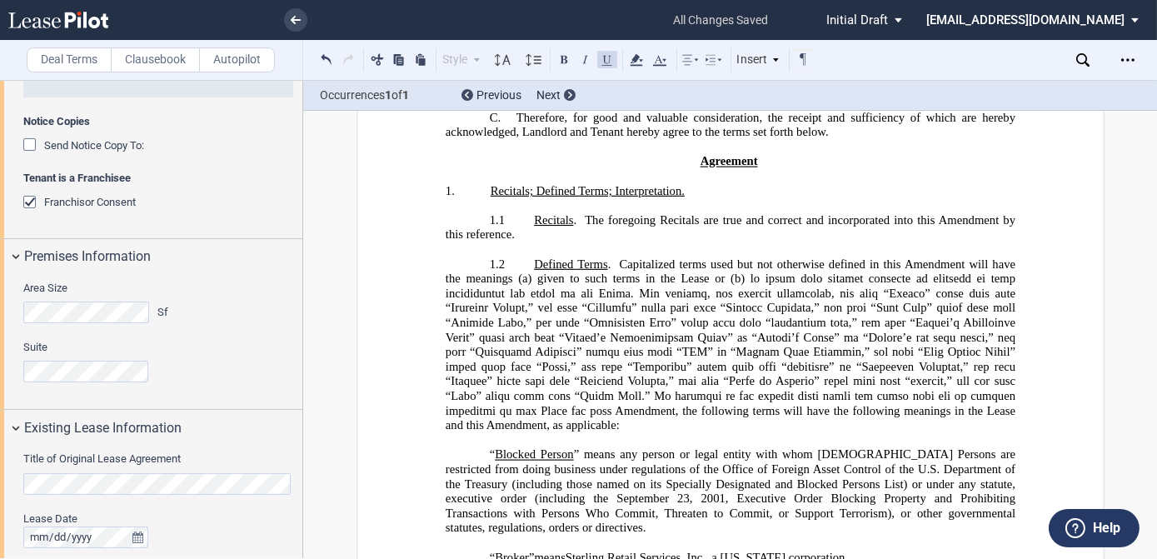
click at [534, 315] on span at bounding box center [731, 345] width 573 height 146
click at [522, 318] on span at bounding box center [731, 345] width 573 height 146
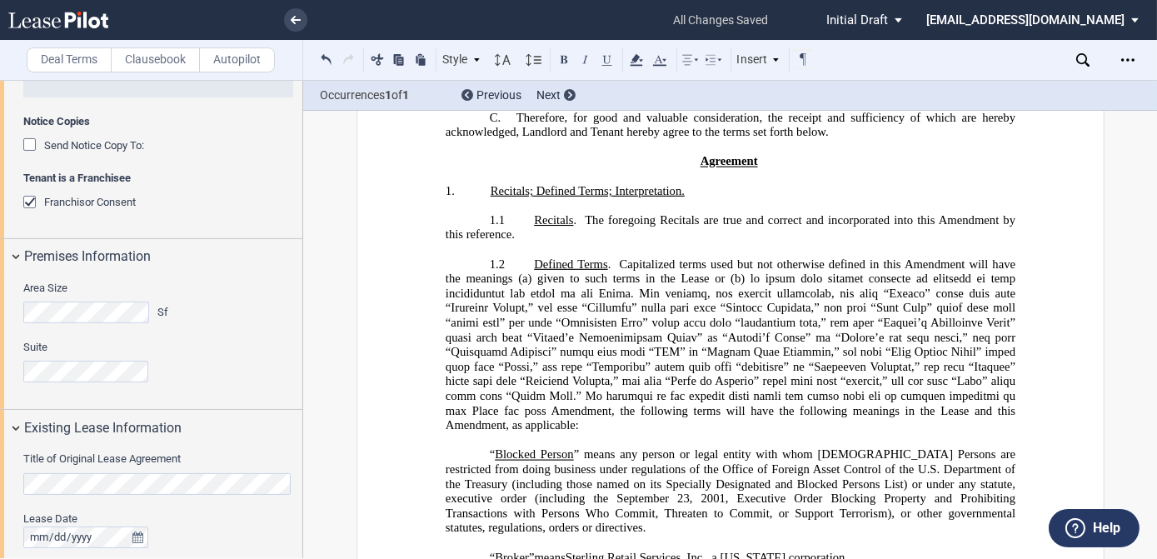
click at [590, 332] on span at bounding box center [731, 345] width 573 height 146
click at [662, 331] on span at bounding box center [731, 345] width 573 height 146
drag, startPoint x: 765, startPoint y: 345, endPoint x: 722, endPoint y: 347, distance: 43.4
click at [722, 347] on span at bounding box center [731, 345] width 573 height 146
click at [470, 383] on span at bounding box center [731, 345] width 573 height 146
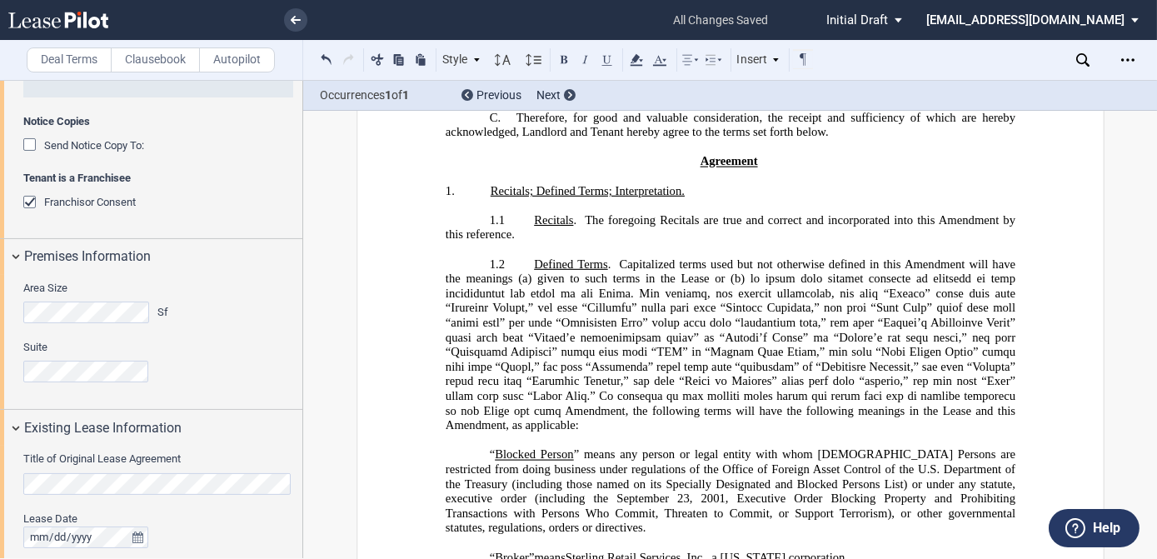
click at [536, 387] on span at bounding box center [731, 345] width 573 height 146
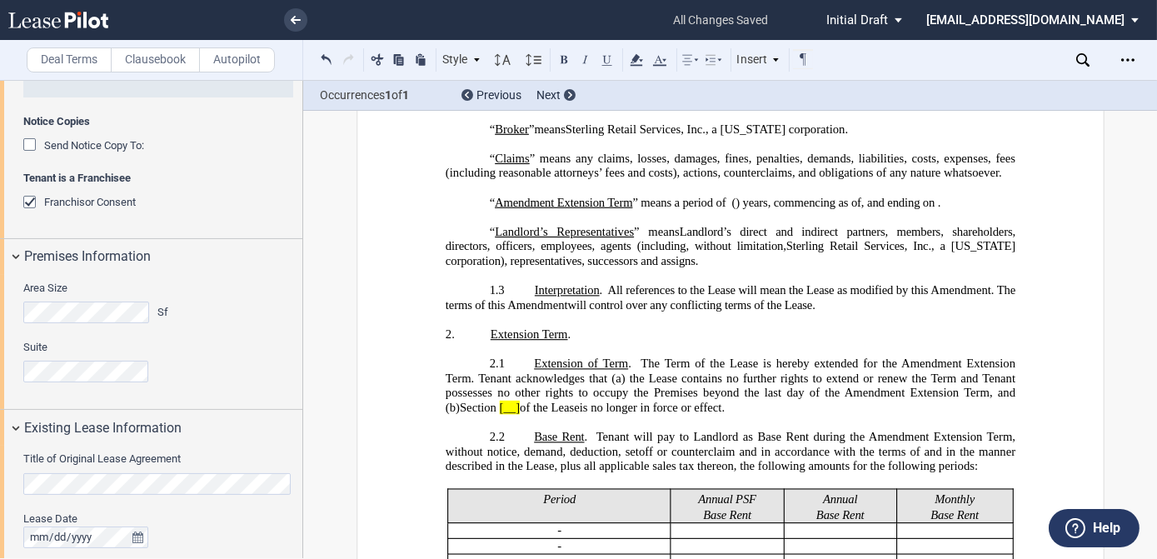
scroll to position [757, 0]
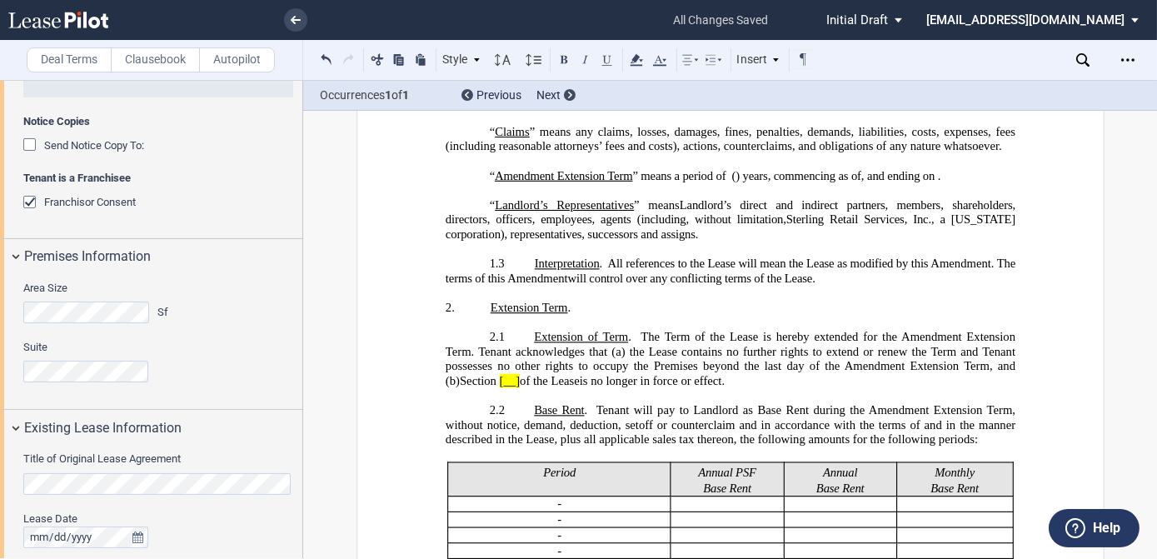
click at [497, 374] on span at bounding box center [497, 381] width 3 height 14
click at [638, 374] on span "is no longer in force or effect." at bounding box center [696, 381] width 145 height 14
click at [631, 374] on span "are no longer in force or effect." at bounding box center [700, 381] width 152 height 14
